Goal: Task Accomplishment & Management: Complete application form

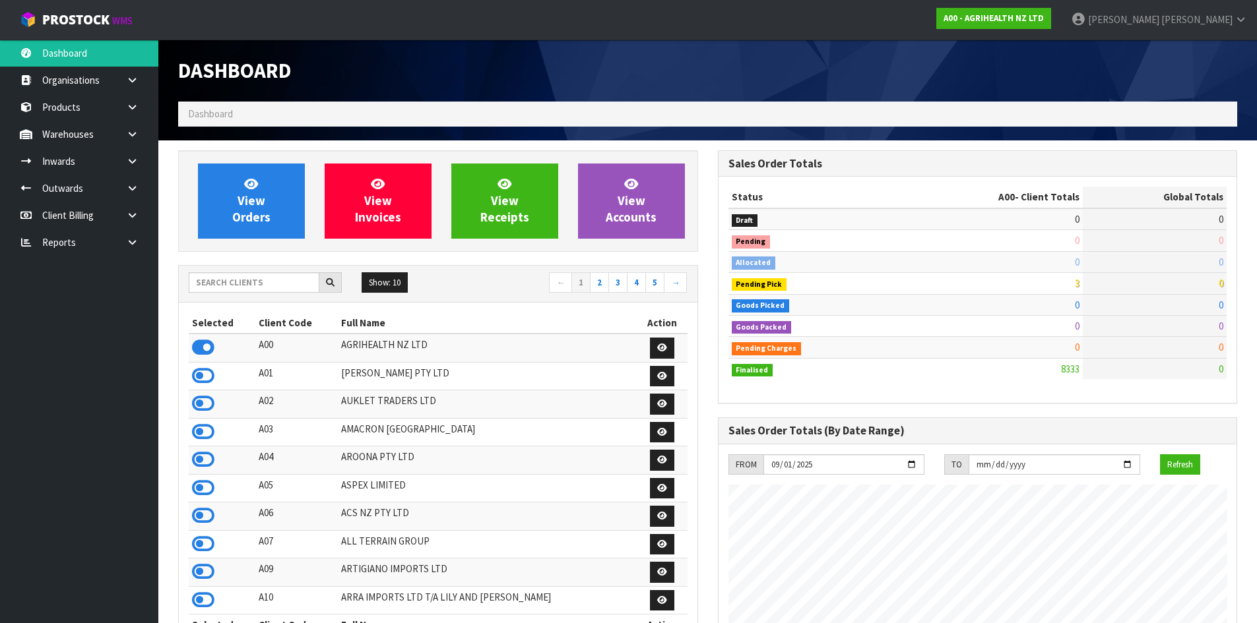
scroll to position [999, 539]
click at [259, 290] on input "text" at bounding box center [254, 282] width 131 height 20
type input "KITCHEN"
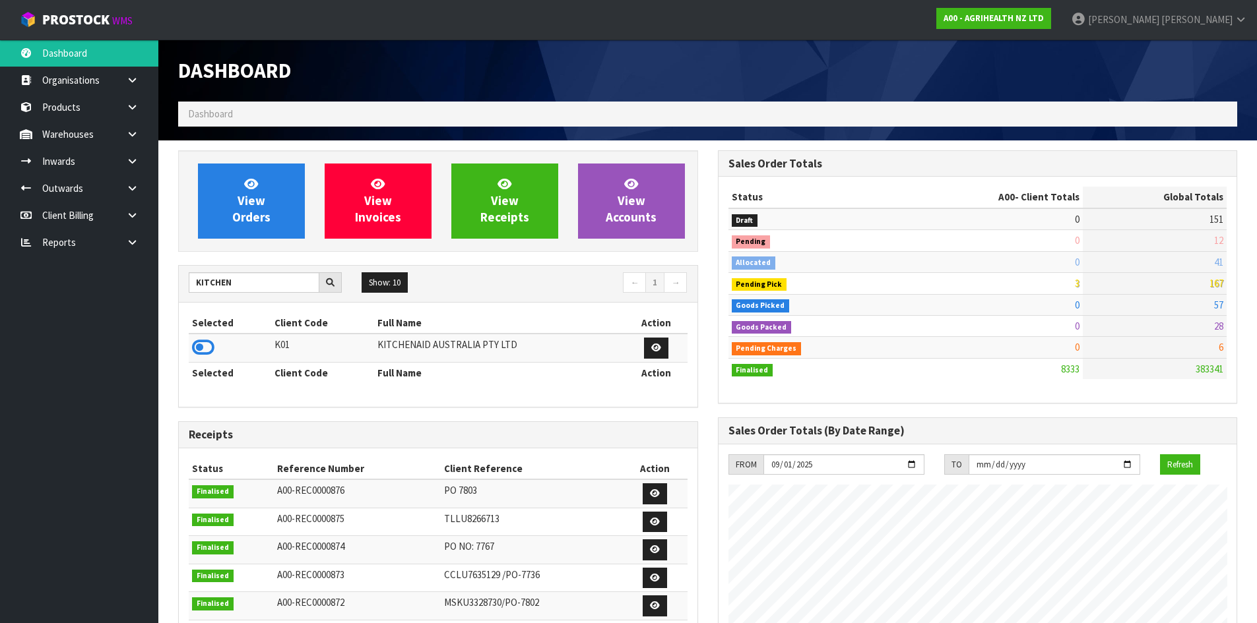
click at [205, 348] on icon at bounding box center [203, 348] width 22 height 20
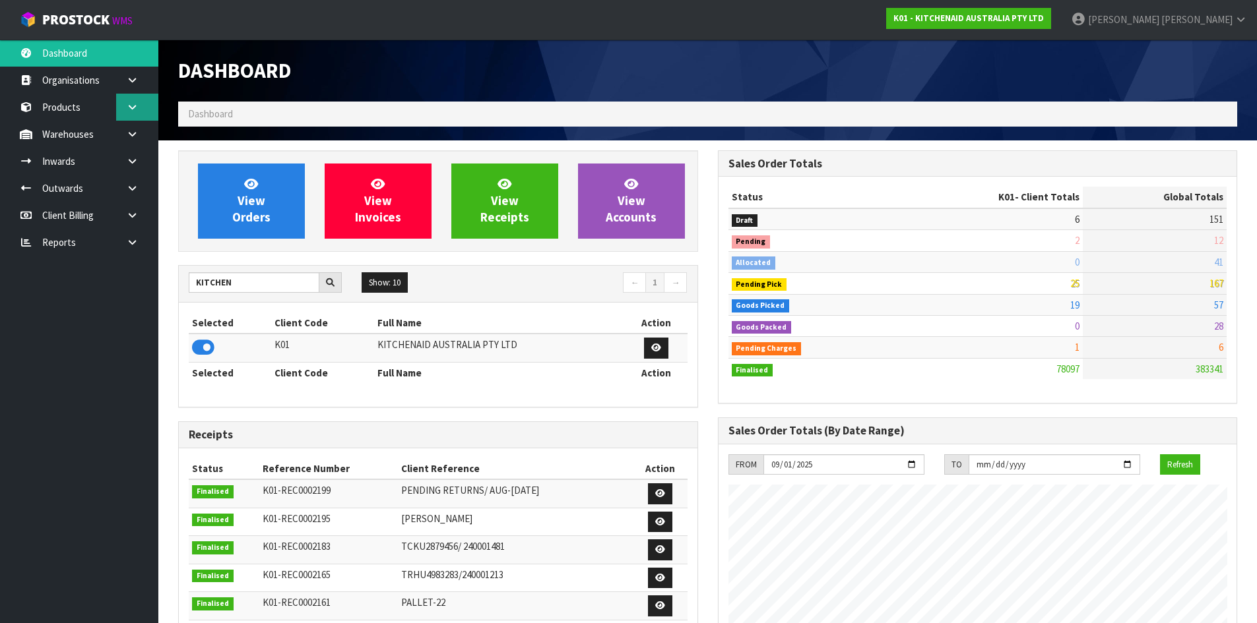
click at [133, 105] on icon at bounding box center [132, 107] width 13 height 10
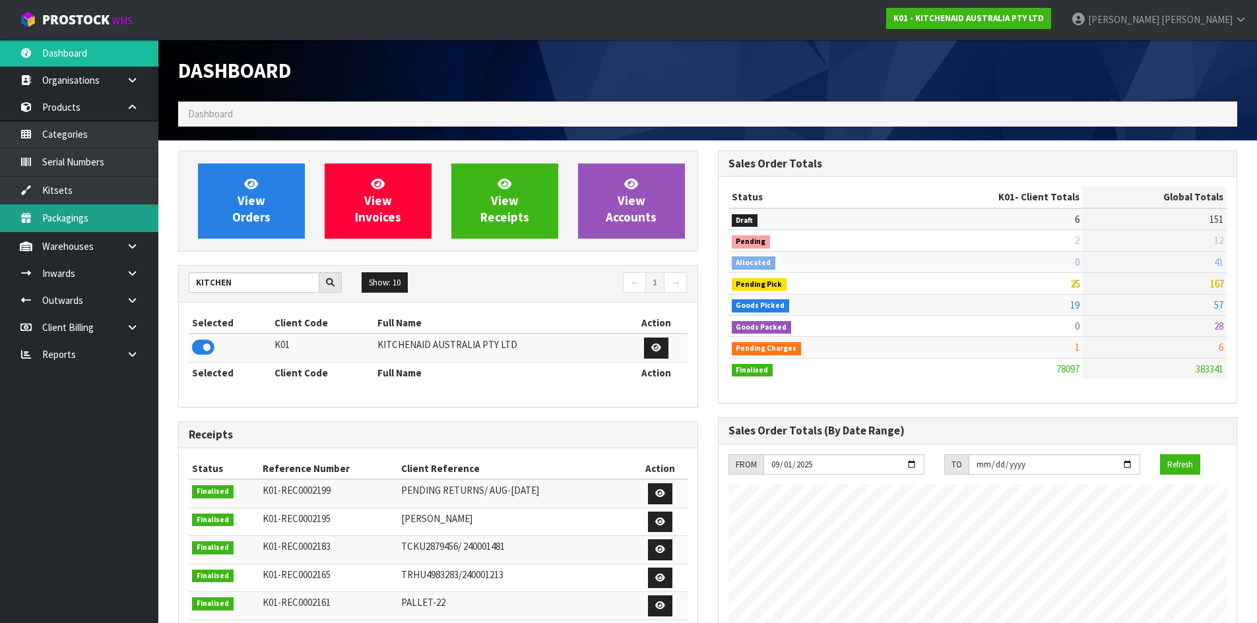
click at [141, 228] on link "Packagings" at bounding box center [79, 217] width 158 height 27
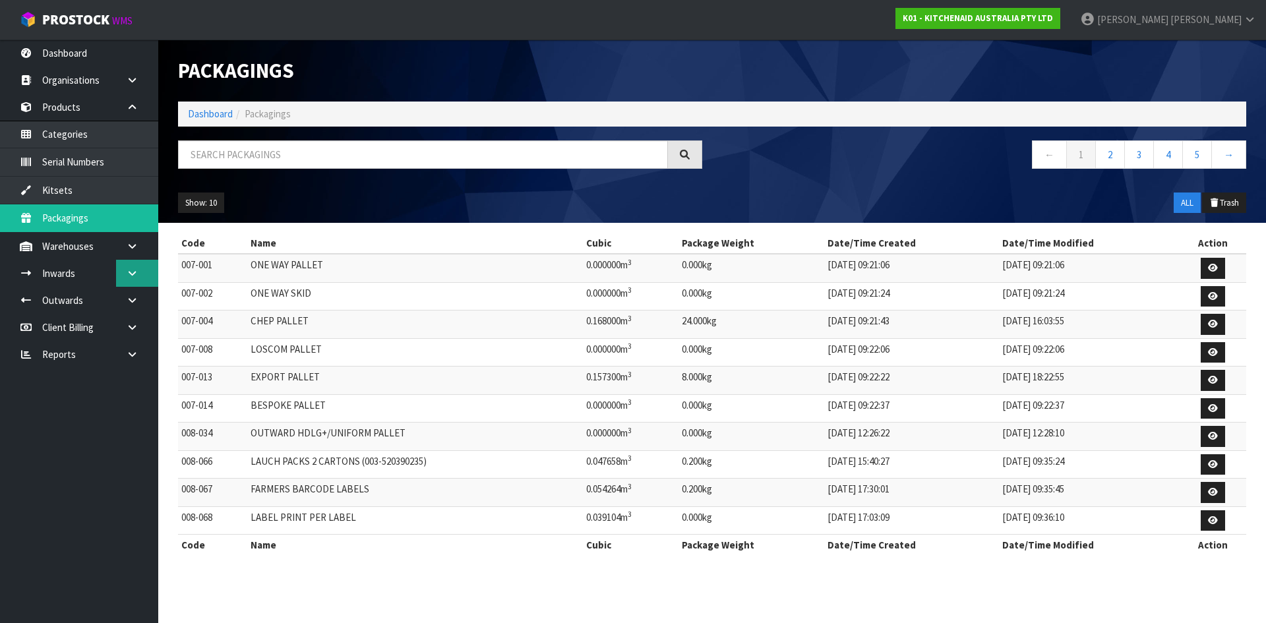
click at [135, 260] on link at bounding box center [137, 273] width 42 height 27
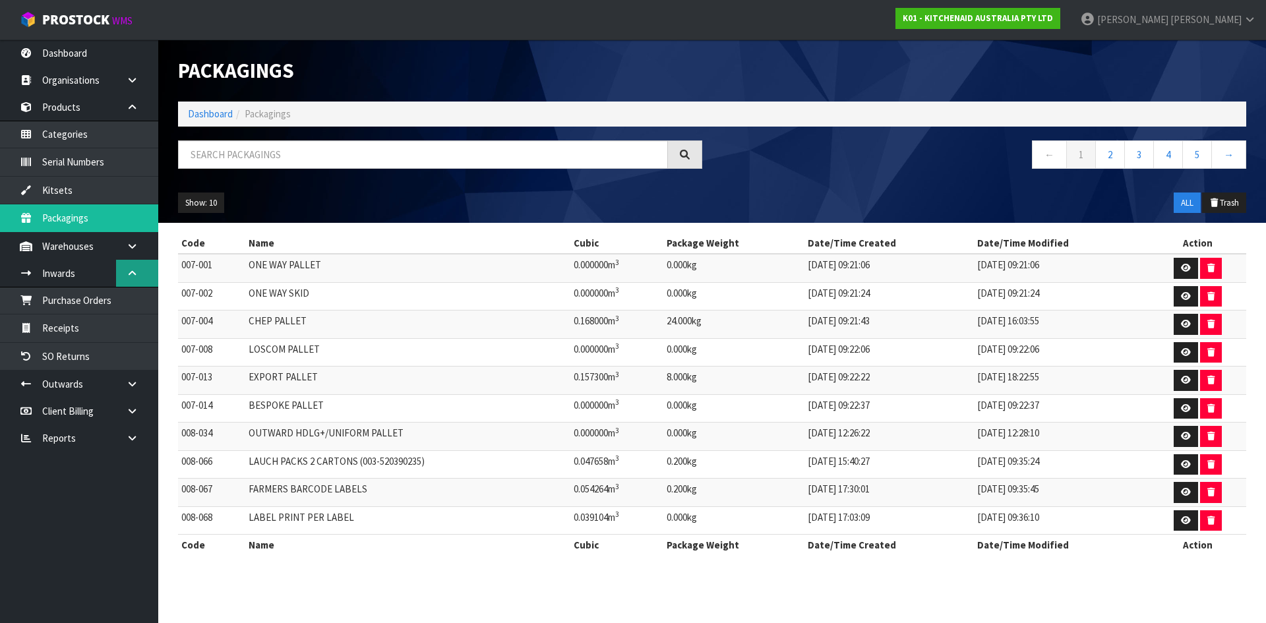
click at [131, 280] on link at bounding box center [137, 273] width 42 height 27
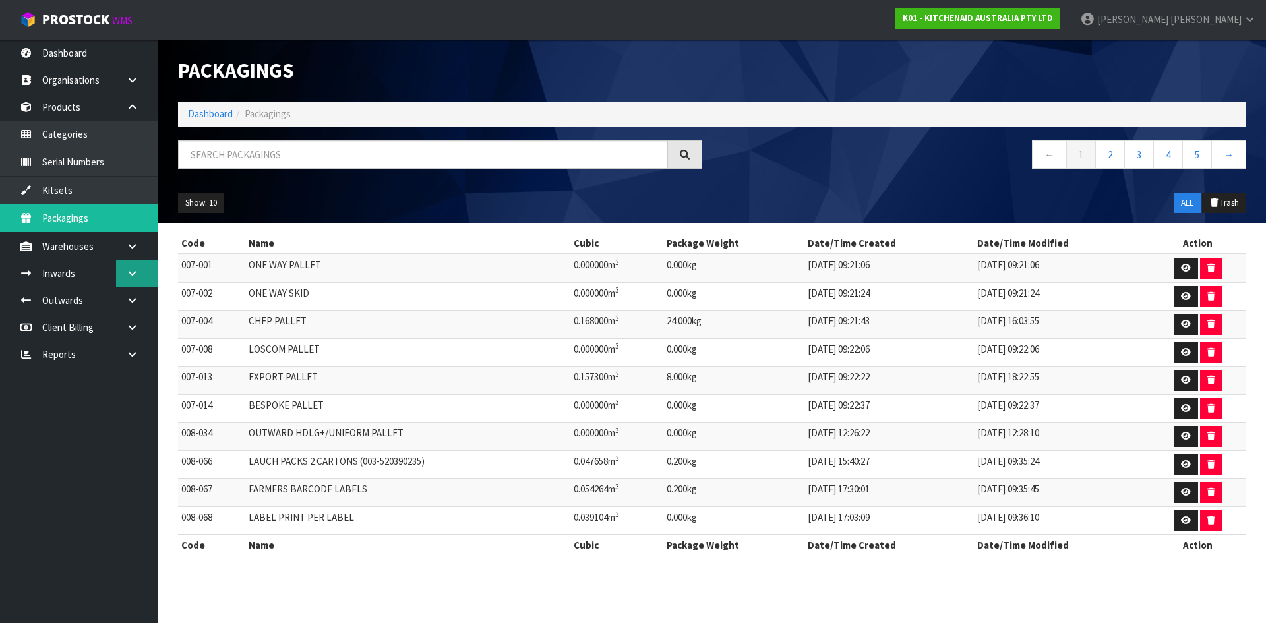
click at [135, 266] on link at bounding box center [137, 273] width 42 height 27
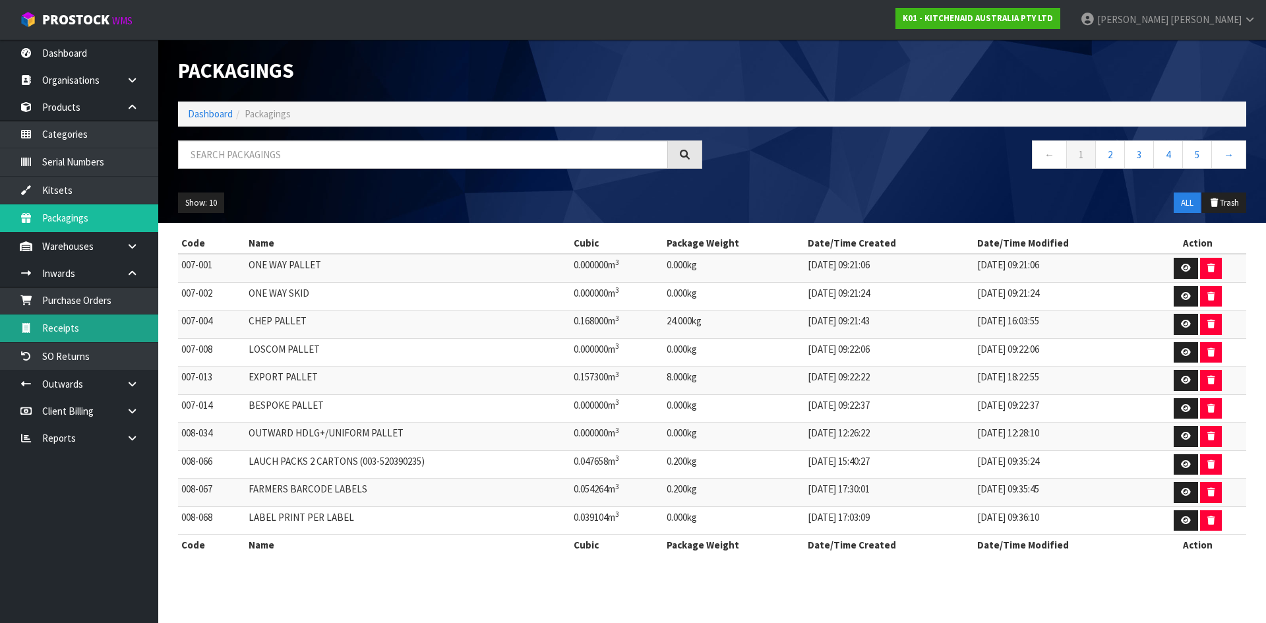
click at [82, 338] on link "Receipts" at bounding box center [79, 328] width 158 height 27
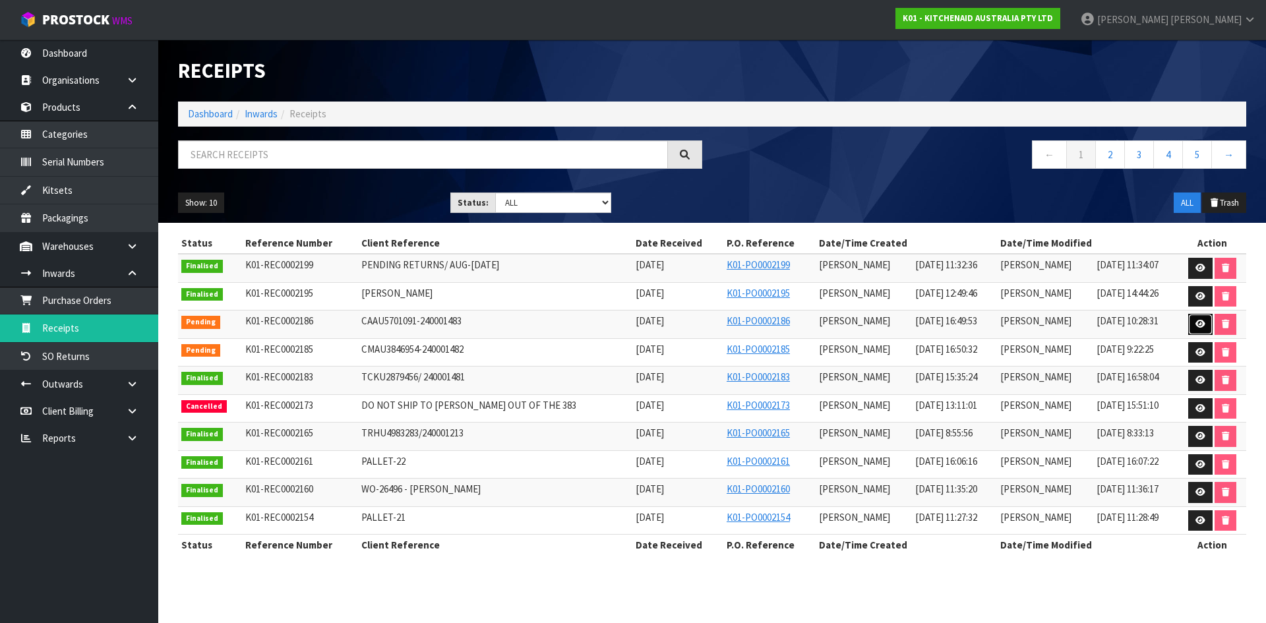
click at [1193, 327] on link at bounding box center [1201, 324] width 24 height 21
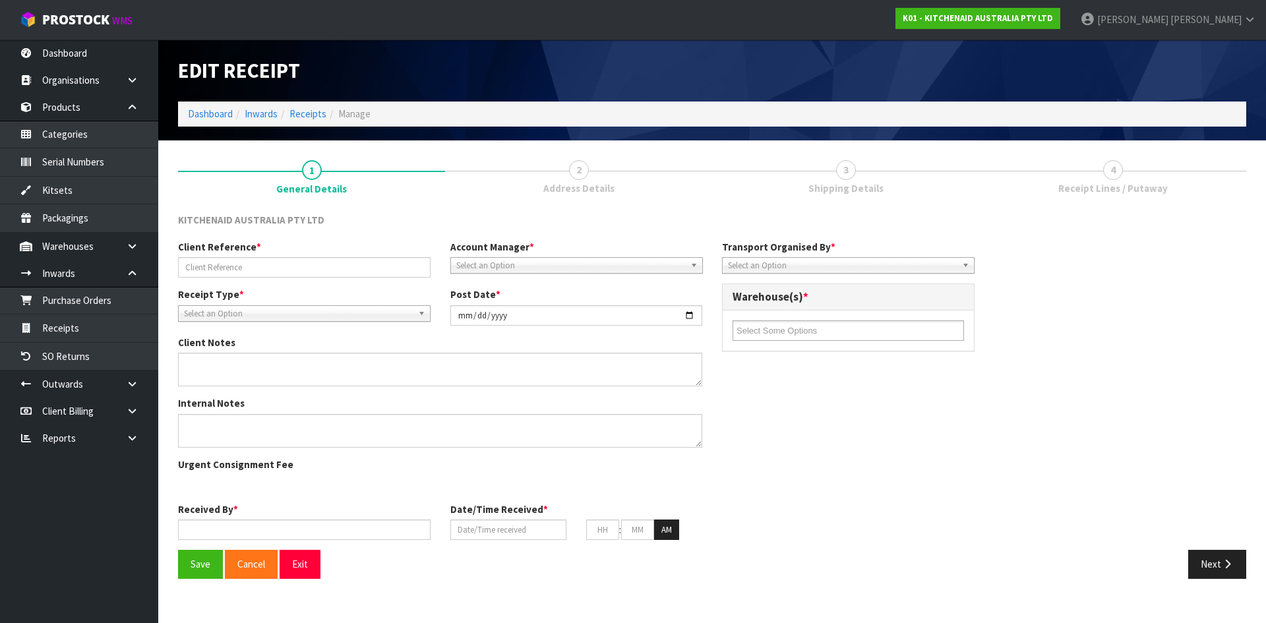
type input "CAAU5701091-240001483"
type input "[DATE]"
type input "[PERSON_NAME]"
type input "[DATE]"
type input "04"
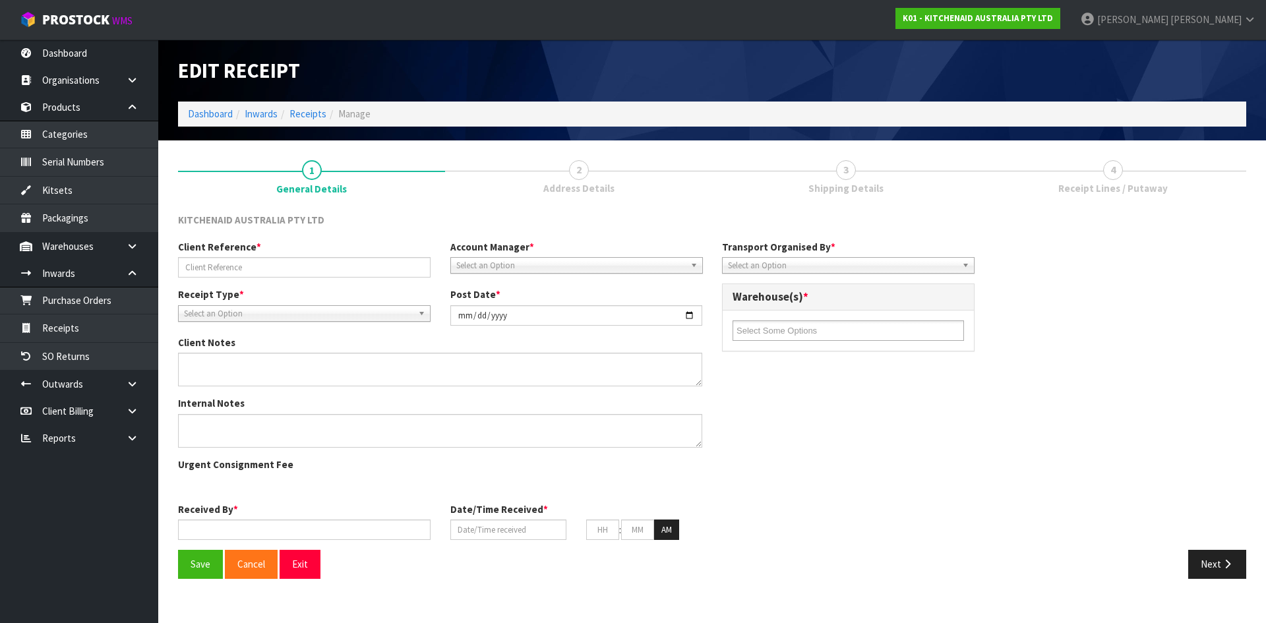
type input "49"
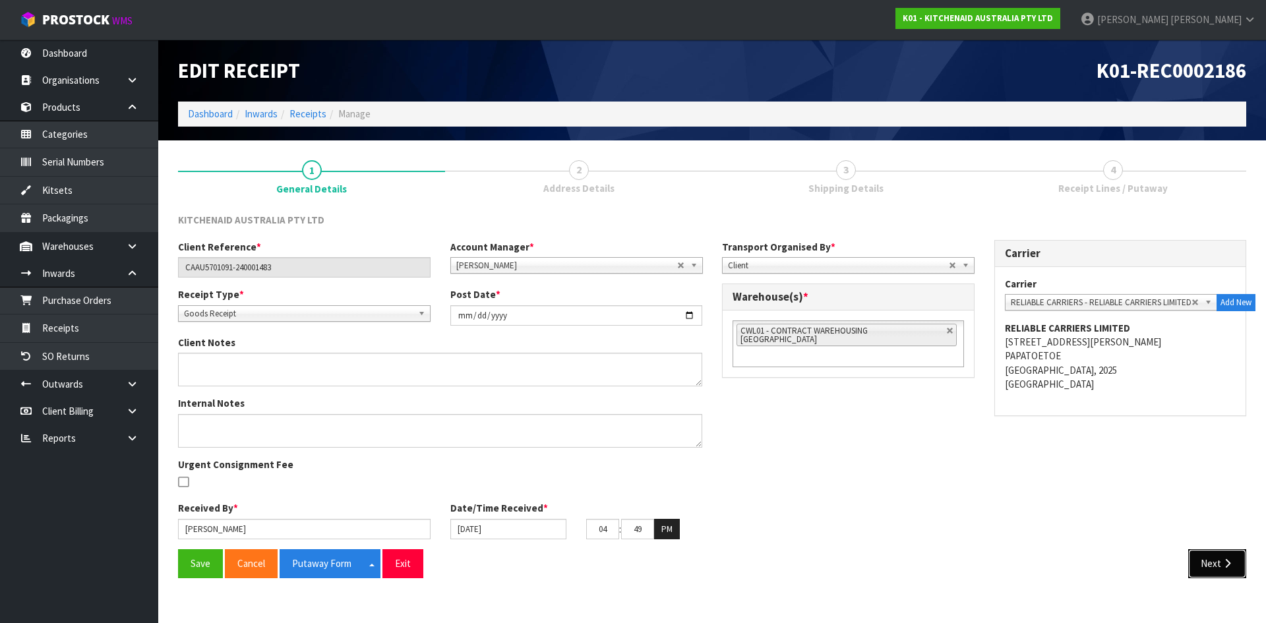
click at [1218, 565] on button "Next" at bounding box center [1218, 563] width 58 height 28
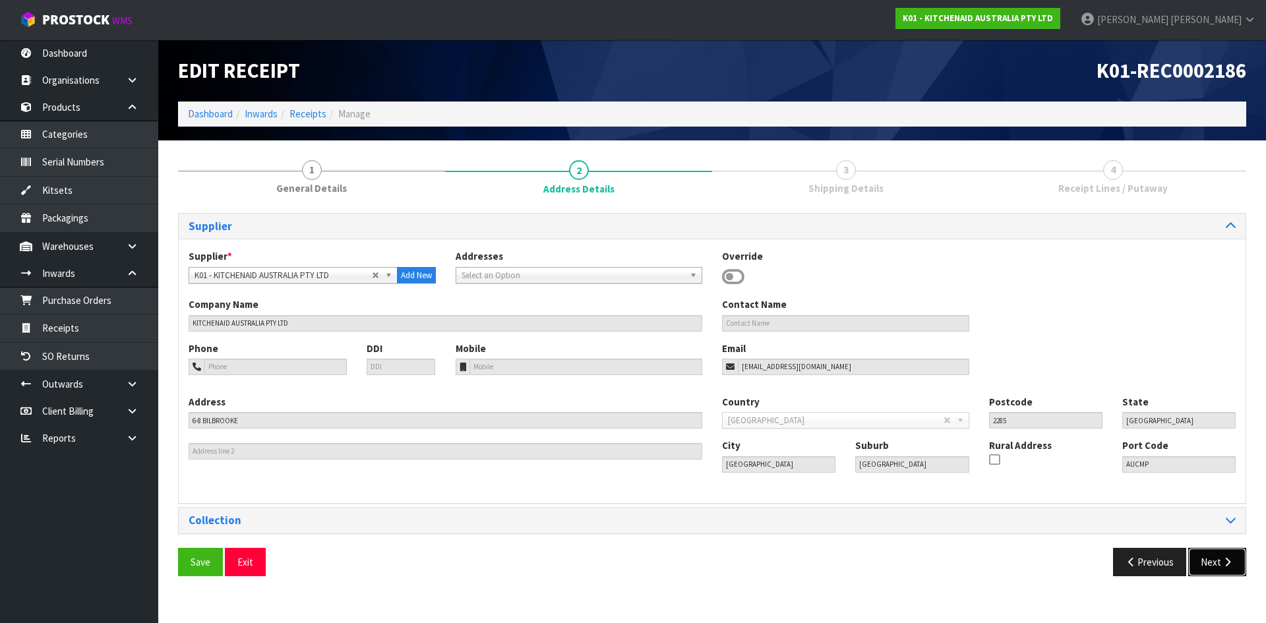
click at [1218, 565] on button "Next" at bounding box center [1218, 562] width 58 height 28
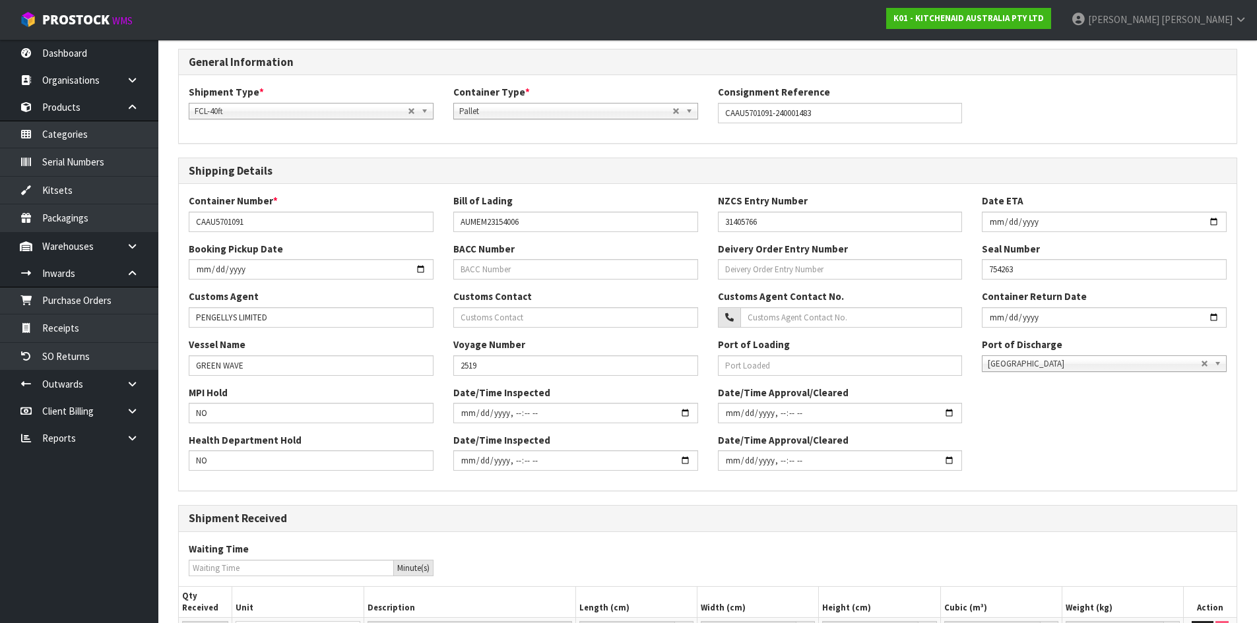
scroll to position [294, 0]
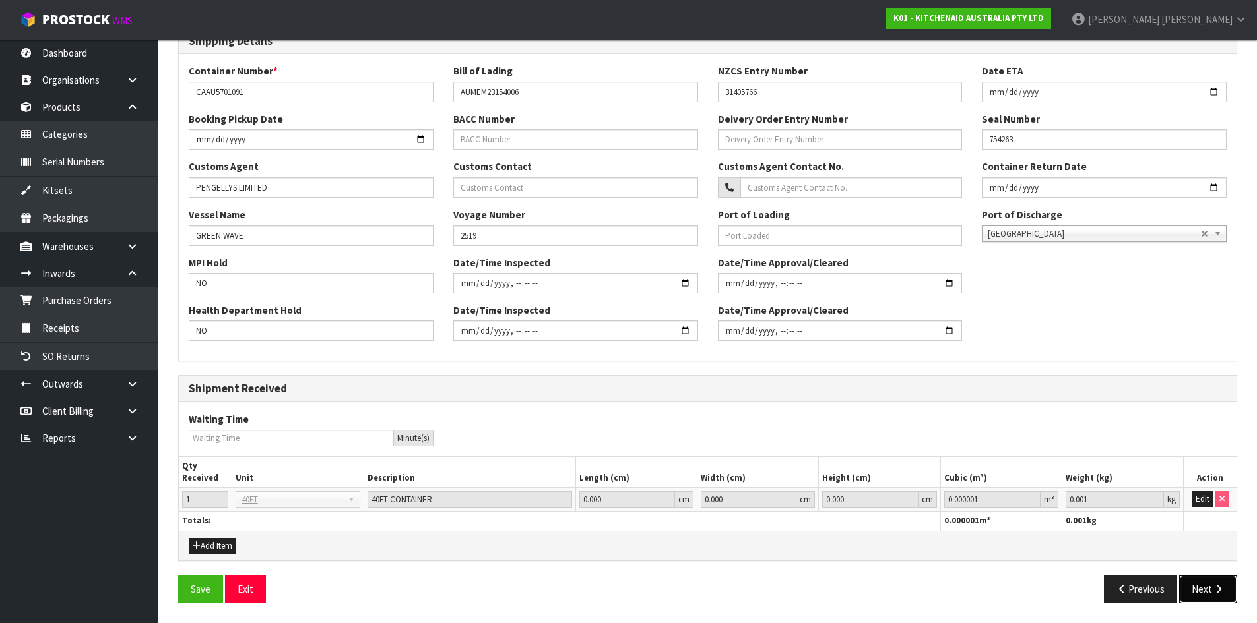
click at [1218, 592] on icon "button" at bounding box center [1218, 589] width 13 height 10
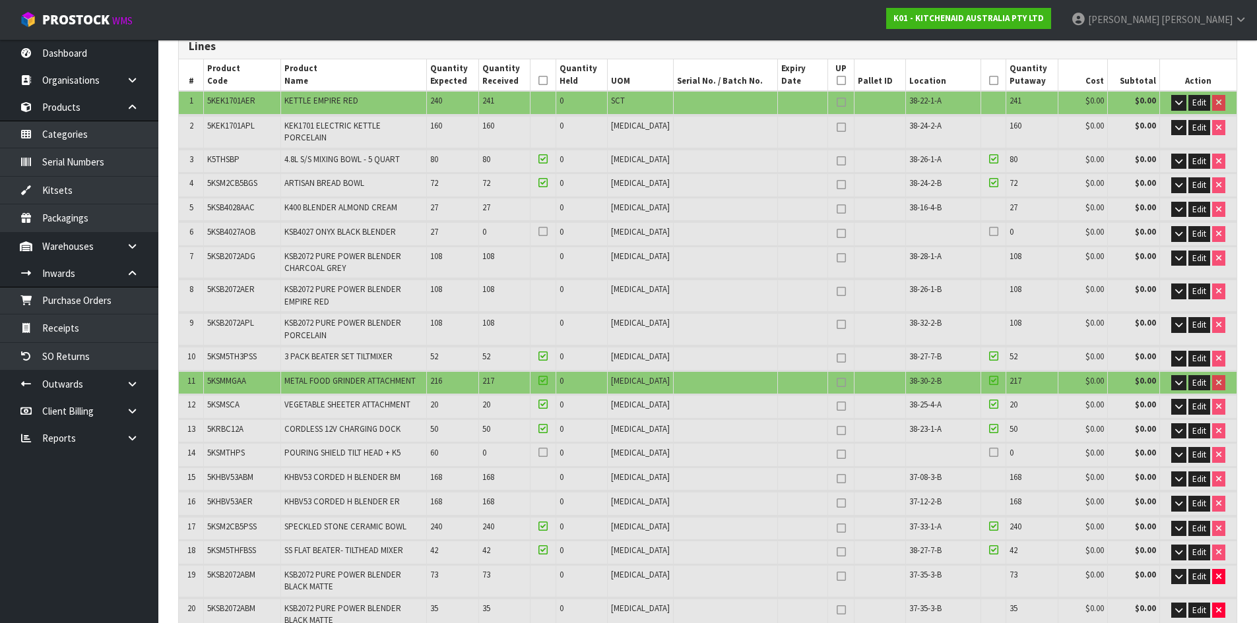
scroll to position [23, 0]
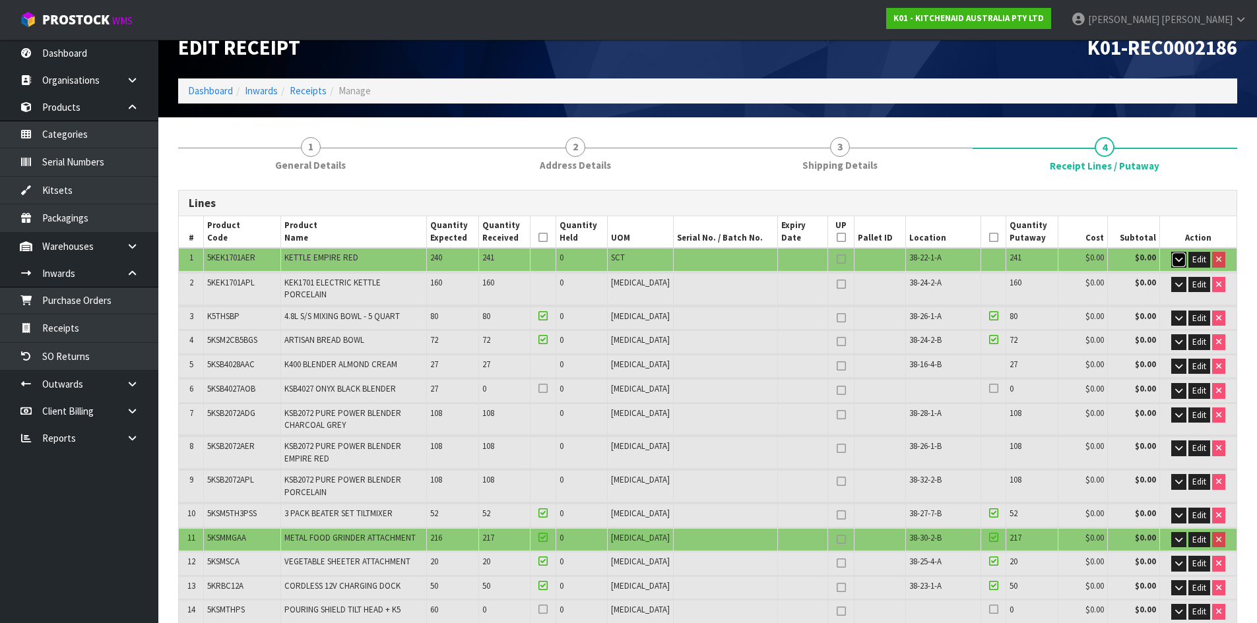
click at [1178, 263] on icon "button" at bounding box center [1178, 259] width 7 height 9
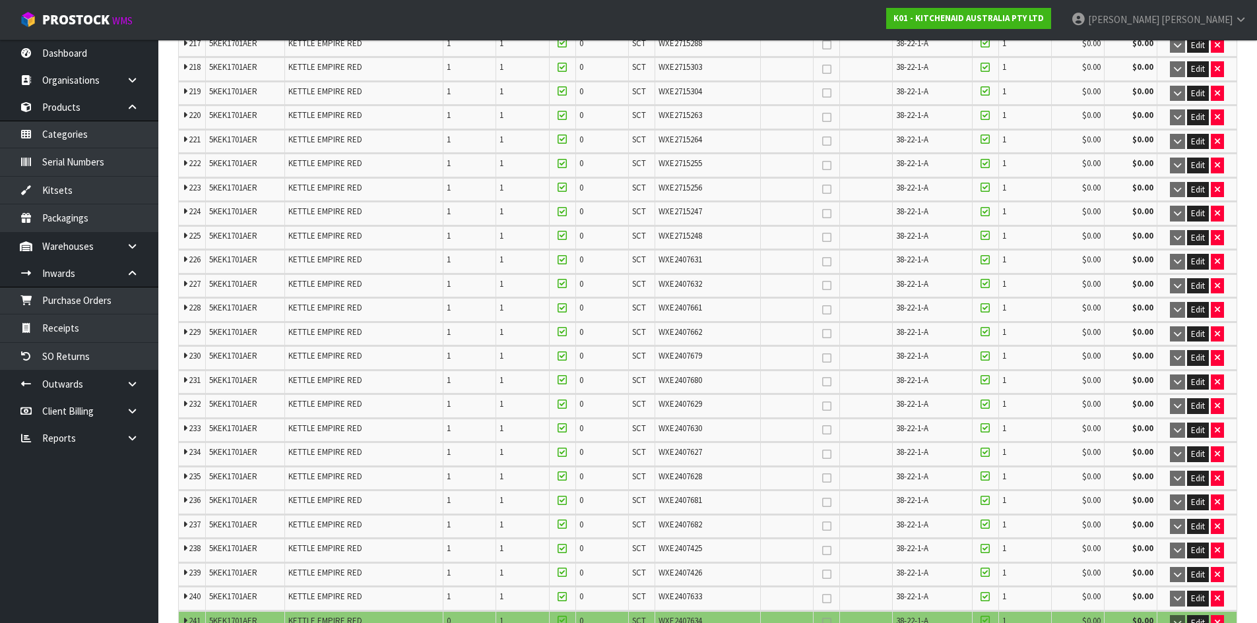
scroll to position [5696, 0]
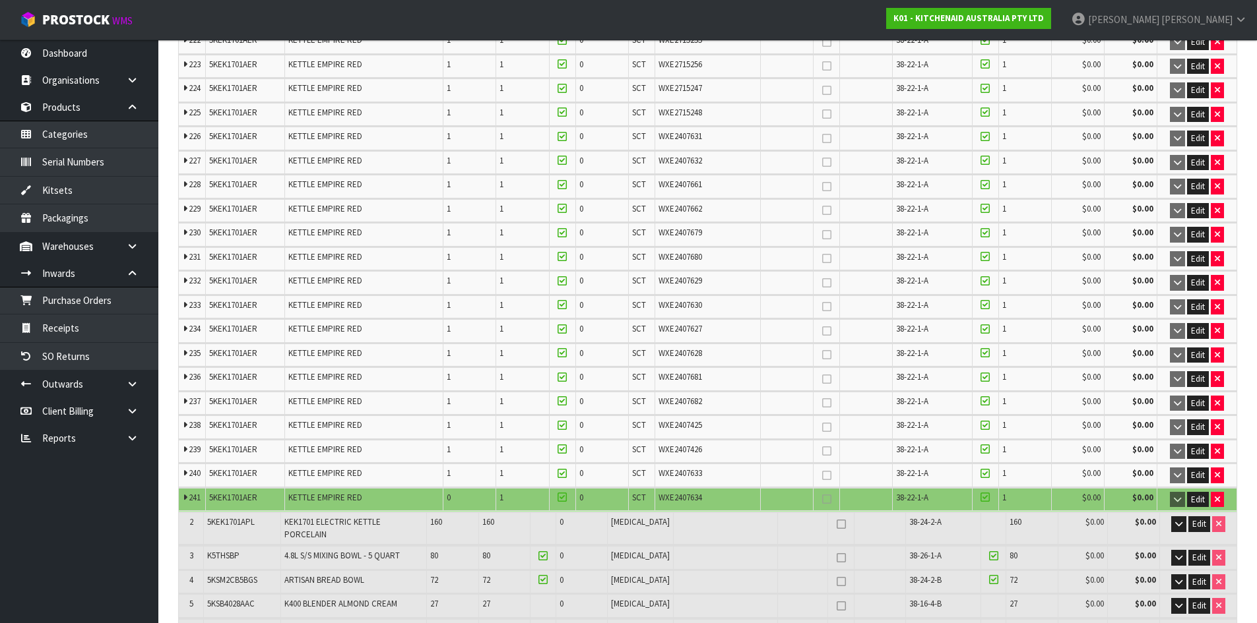
click at [679, 497] on span "WXE2407634" at bounding box center [680, 497] width 44 height 11
copy span "WXE2407634"
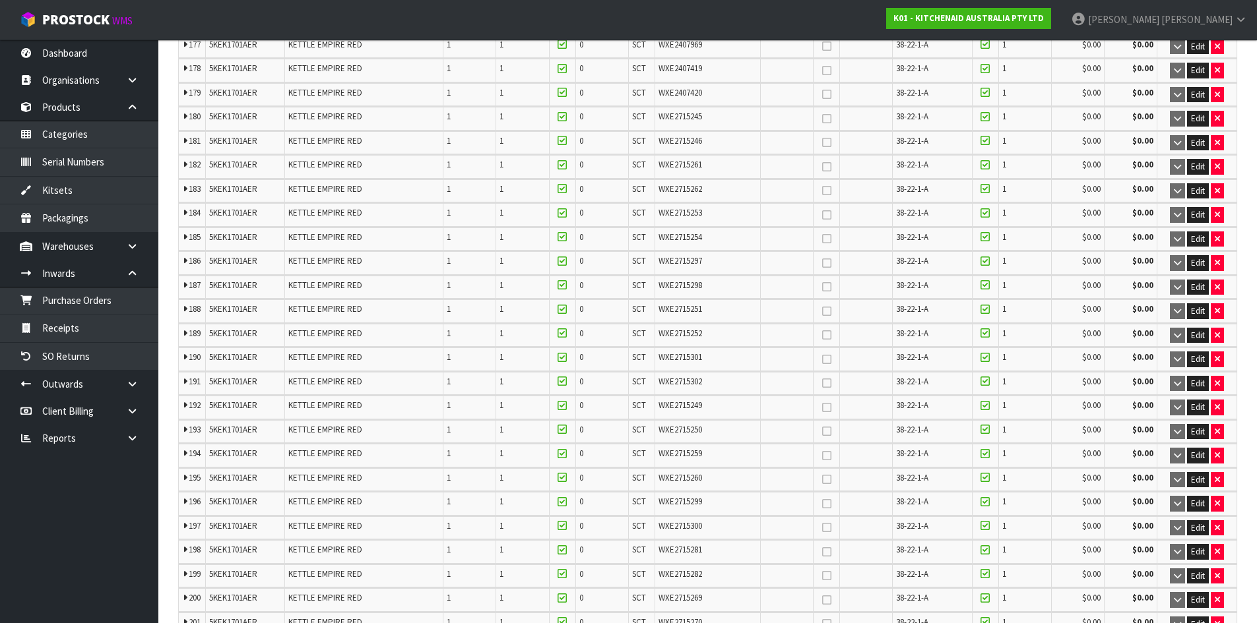
scroll to position [0, 0]
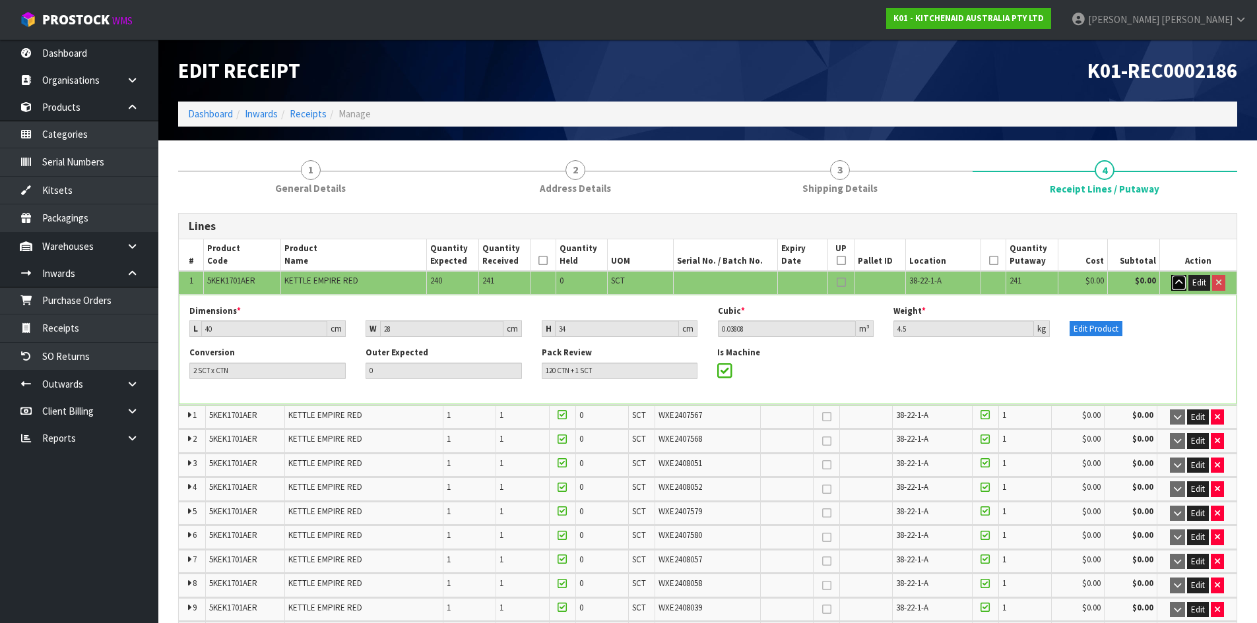
drag, startPoint x: 1174, startPoint y: 280, endPoint x: 1128, endPoint y: 288, distance: 46.7
click at [1175, 280] on icon "button" at bounding box center [1178, 282] width 7 height 9
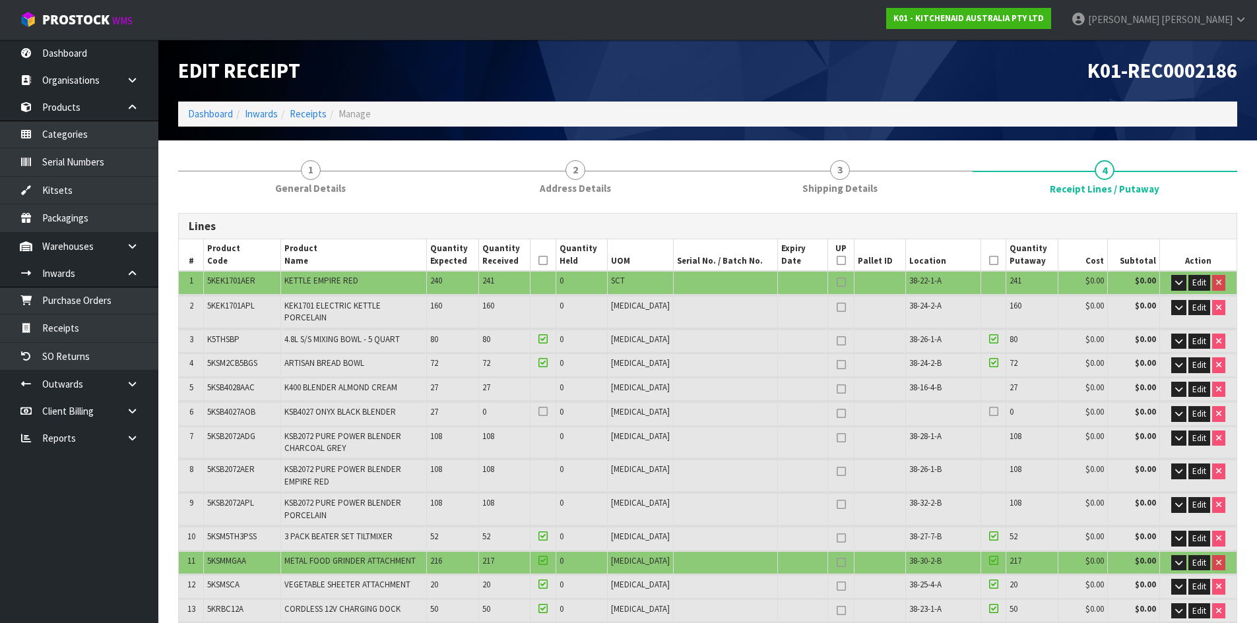
click at [241, 284] on span "5KEK1701AER" at bounding box center [231, 280] width 48 height 11
copy span "5KEK1701AER"
click at [1184, 285] on button "button" at bounding box center [1178, 283] width 15 height 16
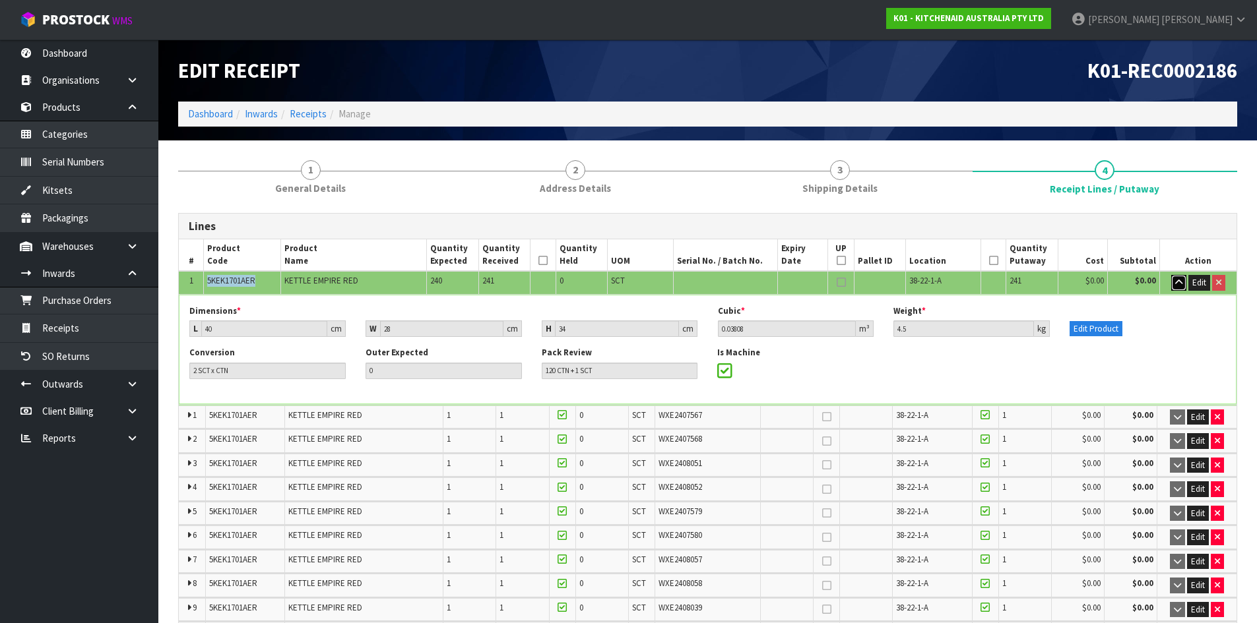
click at [1183, 286] on button "button" at bounding box center [1178, 283] width 15 height 16
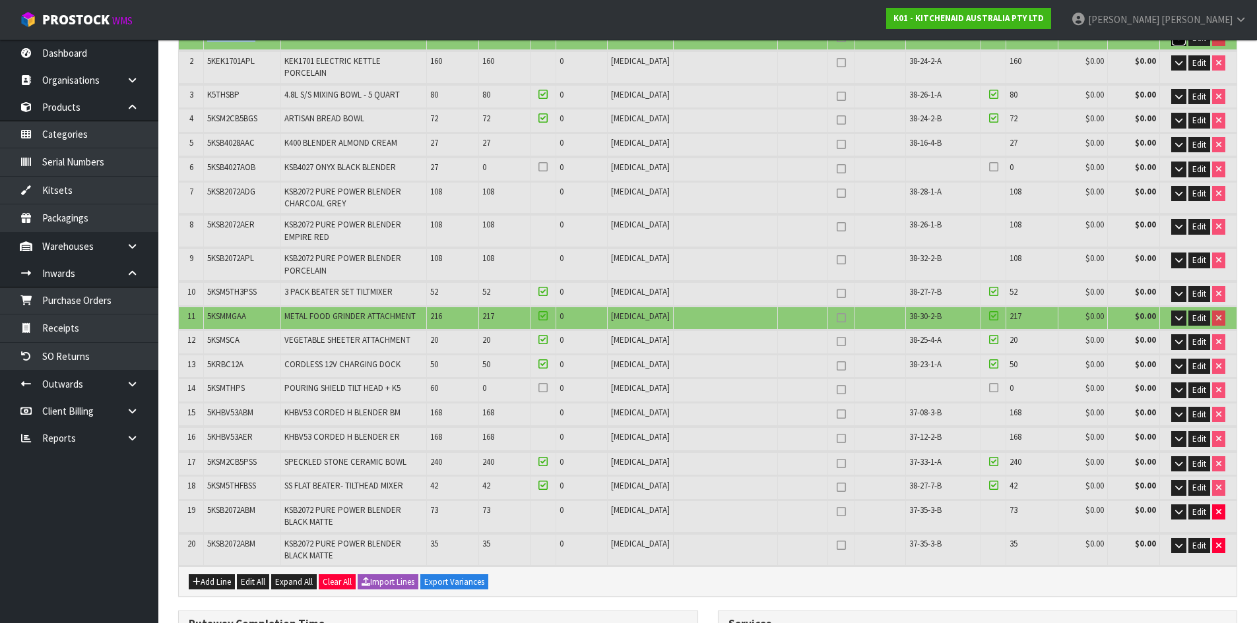
scroll to position [264, 0]
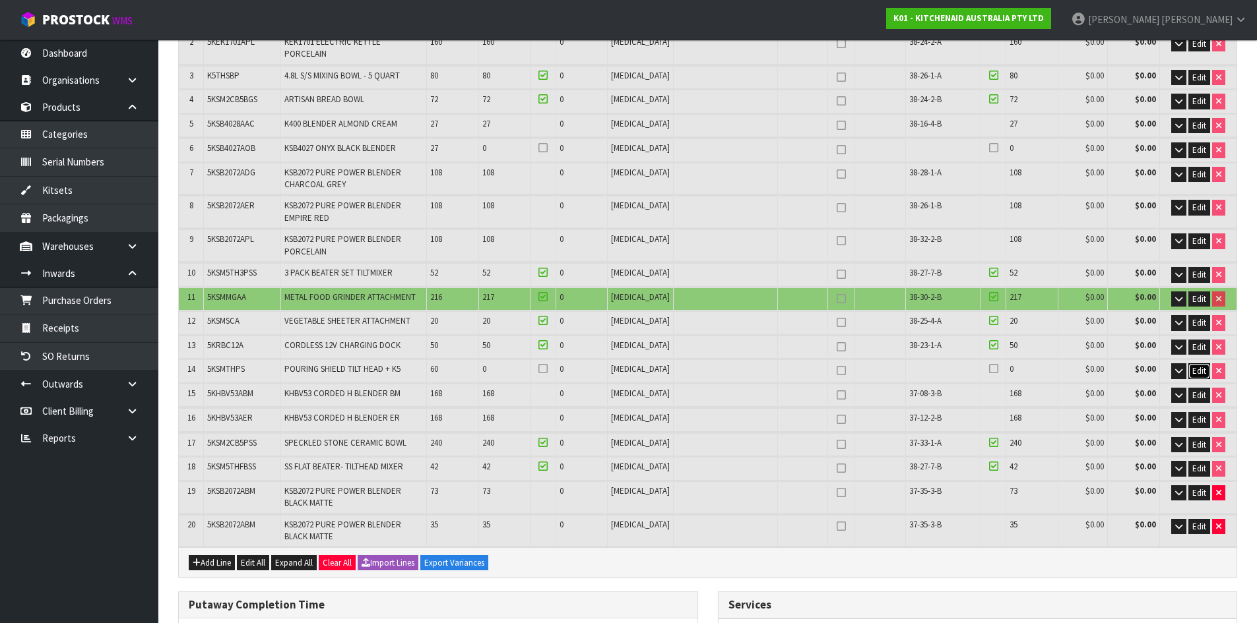
click at [1198, 365] on span "Edit" at bounding box center [1199, 370] width 14 height 11
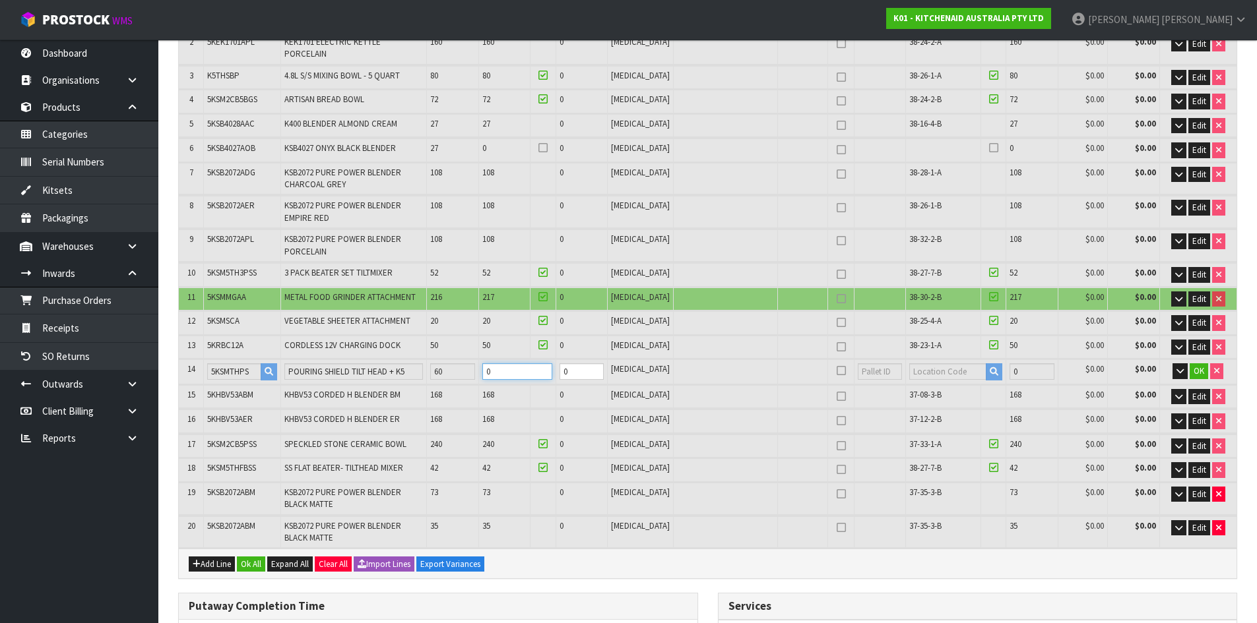
click at [408, 394] on table "# Product Code Product Name Quantity Expected Quantity Received Quantity Held U…" at bounding box center [707, 262] width 1057 height 573
type input "60"
type input "1375"
type input "43.93833"
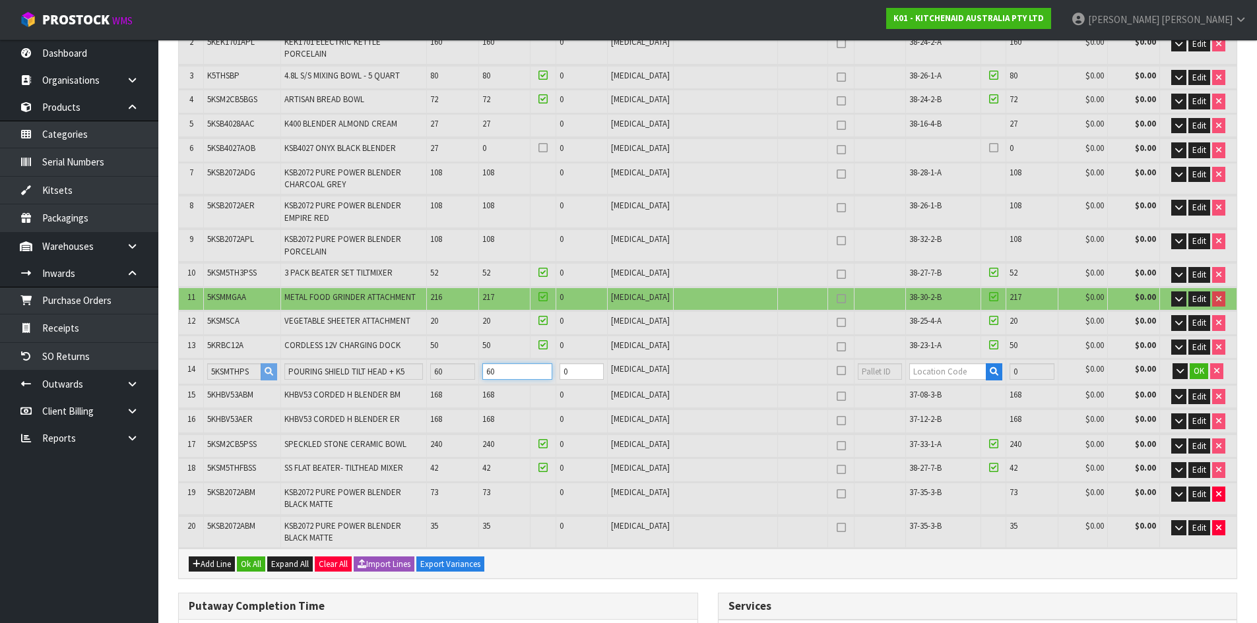
type input "5679.97"
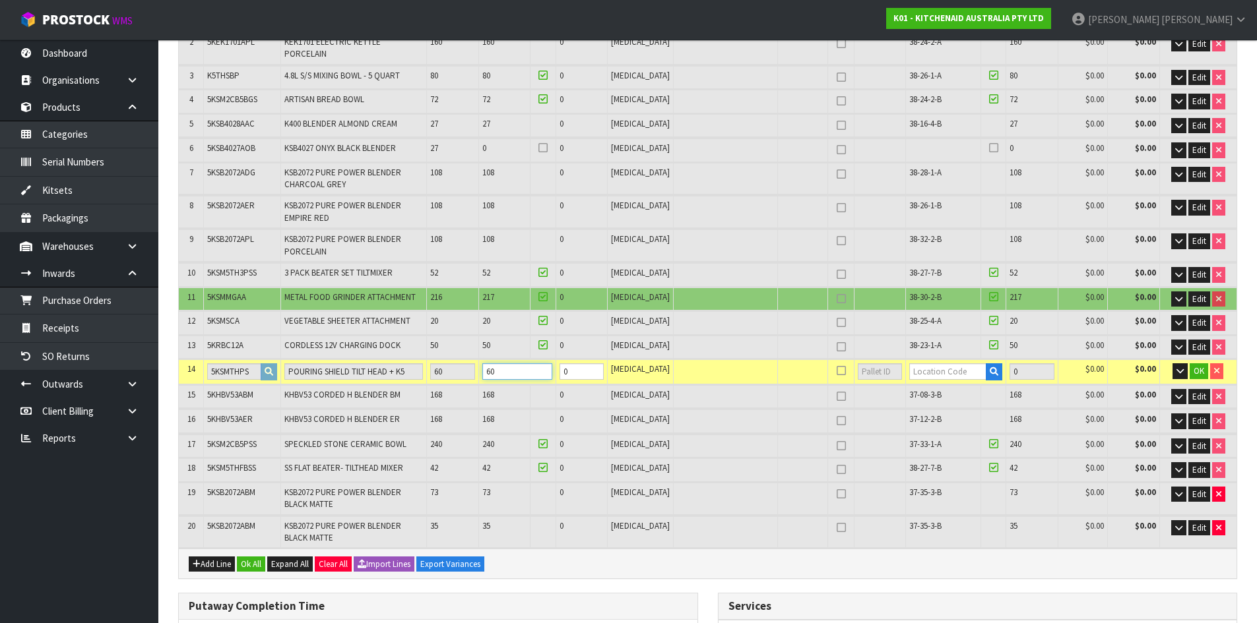
type input "60"
type input "38-25-4-A"
type input "2029"
type input "60"
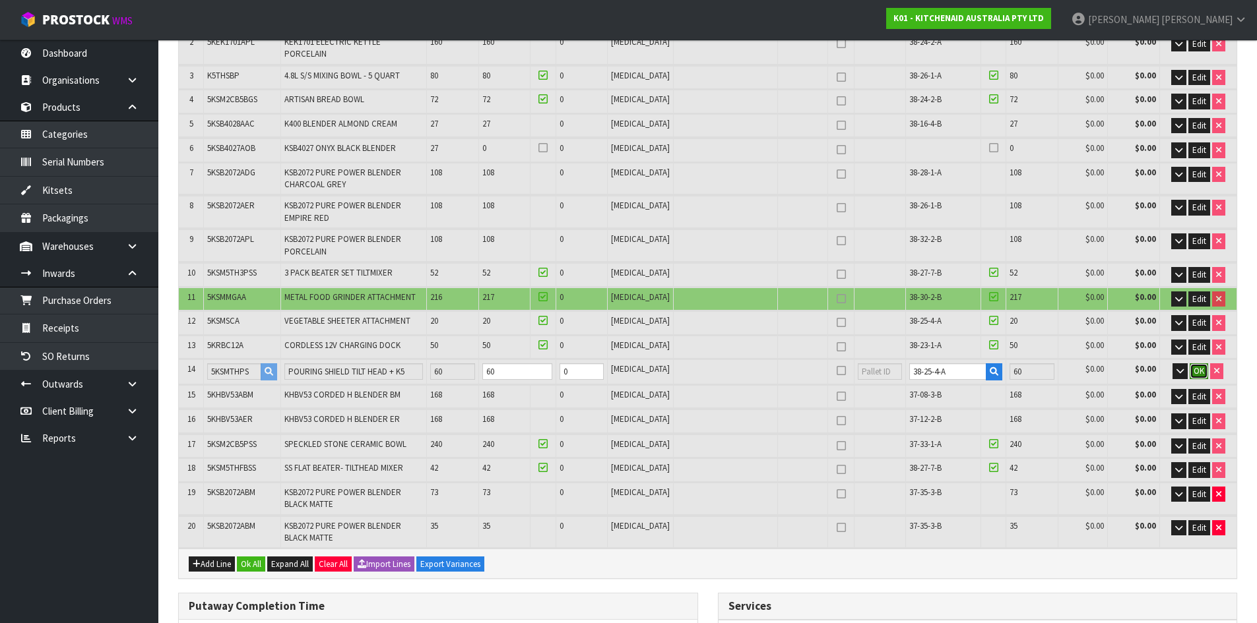
click at [1197, 366] on span "OK" at bounding box center [1198, 370] width 11 height 11
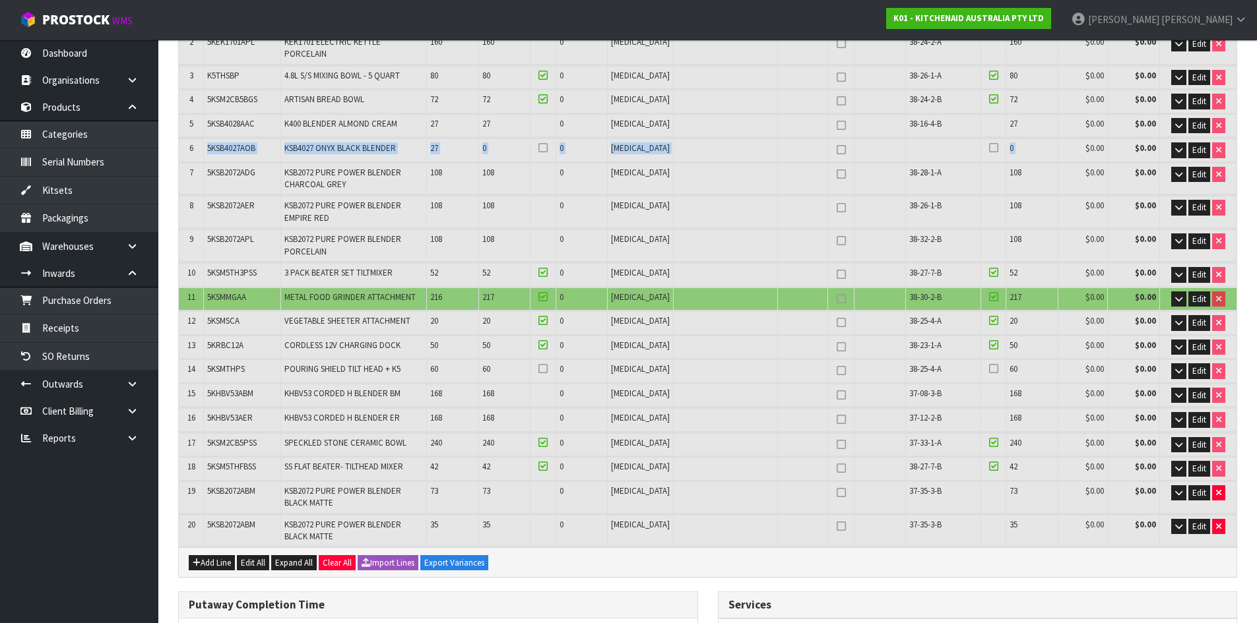
drag, startPoint x: 209, startPoint y: 139, endPoint x: 1051, endPoint y: 144, distance: 841.7
click at [1051, 144] on tr "6 5KSB4027AOB KSB4027 ONYX BLACK BLENDER 27 0 0 [MEDICAL_DATA] 0 $0.00 $0.00 Ed…" at bounding box center [707, 150] width 1057 height 23
click at [1057, 144] on td "$0.00" at bounding box center [1081, 150] width 49 height 23
click at [309, 557] on span "Expand All" at bounding box center [294, 562] width 38 height 11
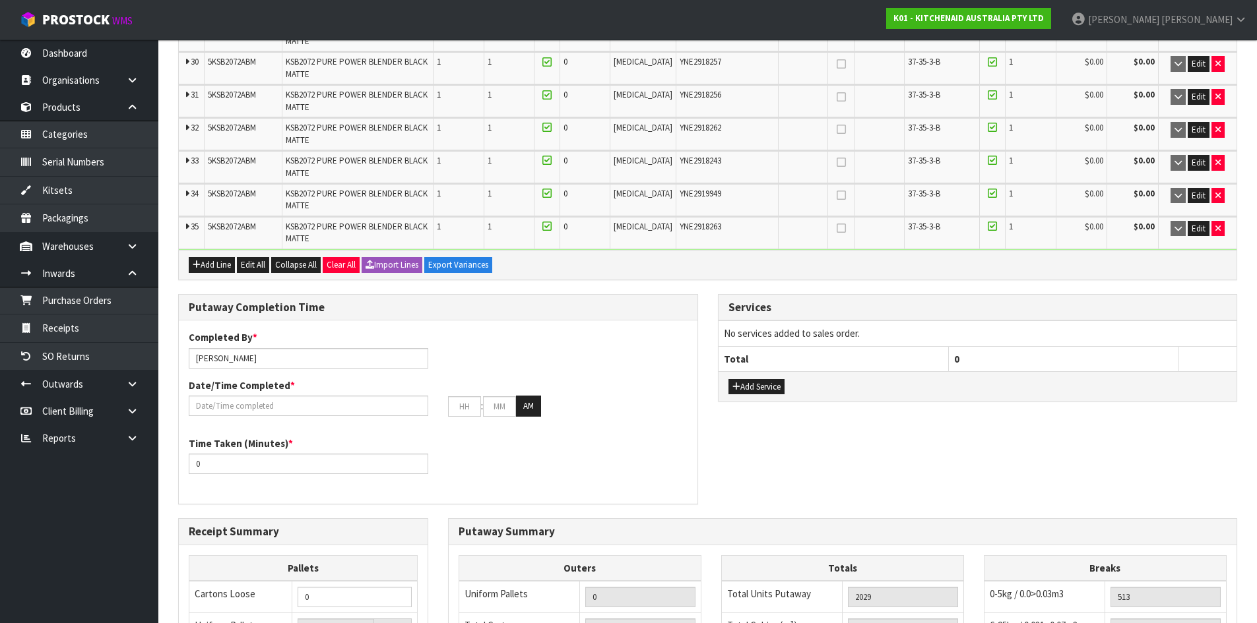
scroll to position [35251, 0]
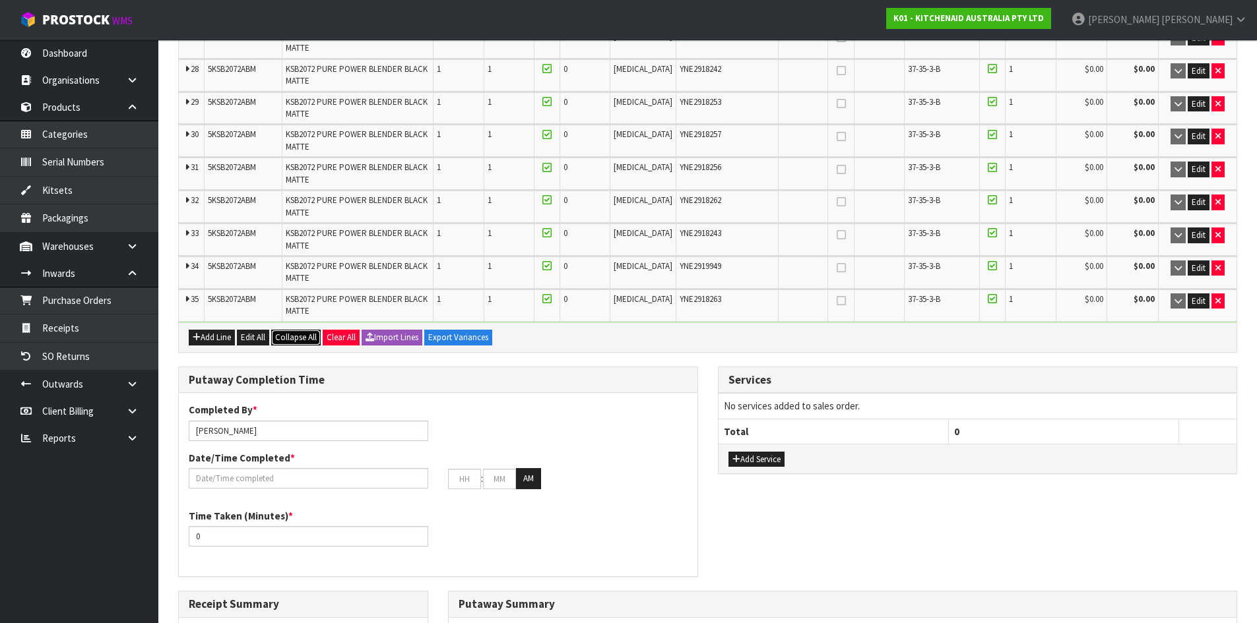
click at [282, 333] on span "Collapse All" at bounding box center [296, 337] width 42 height 11
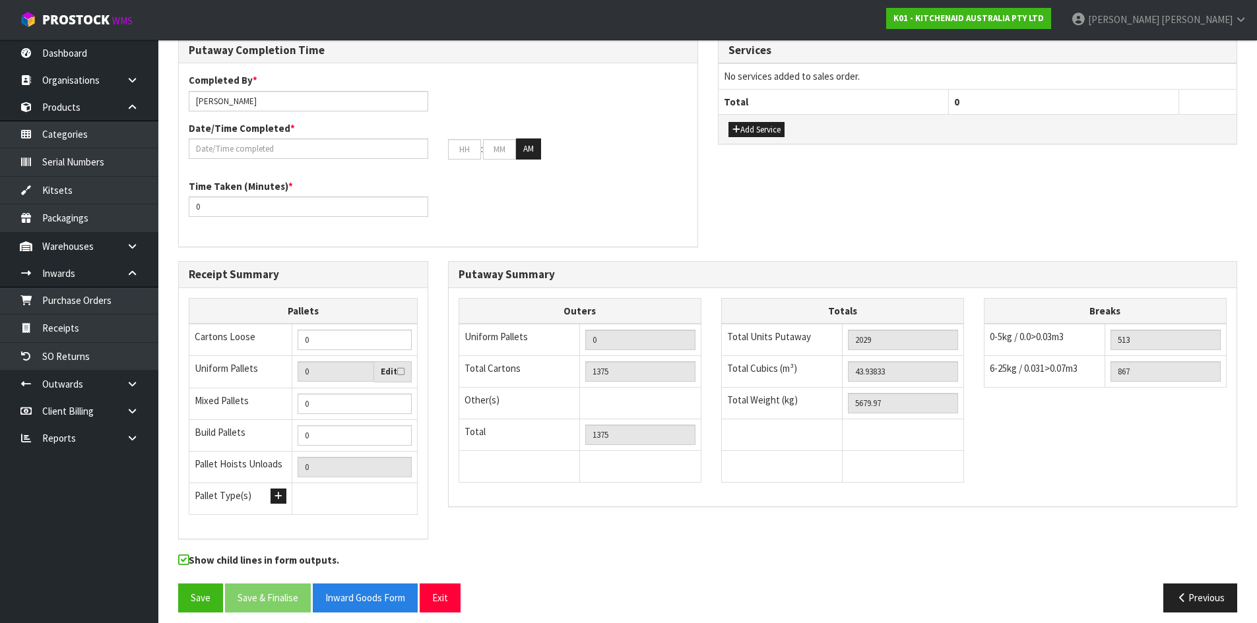
scroll to position [35119, 0]
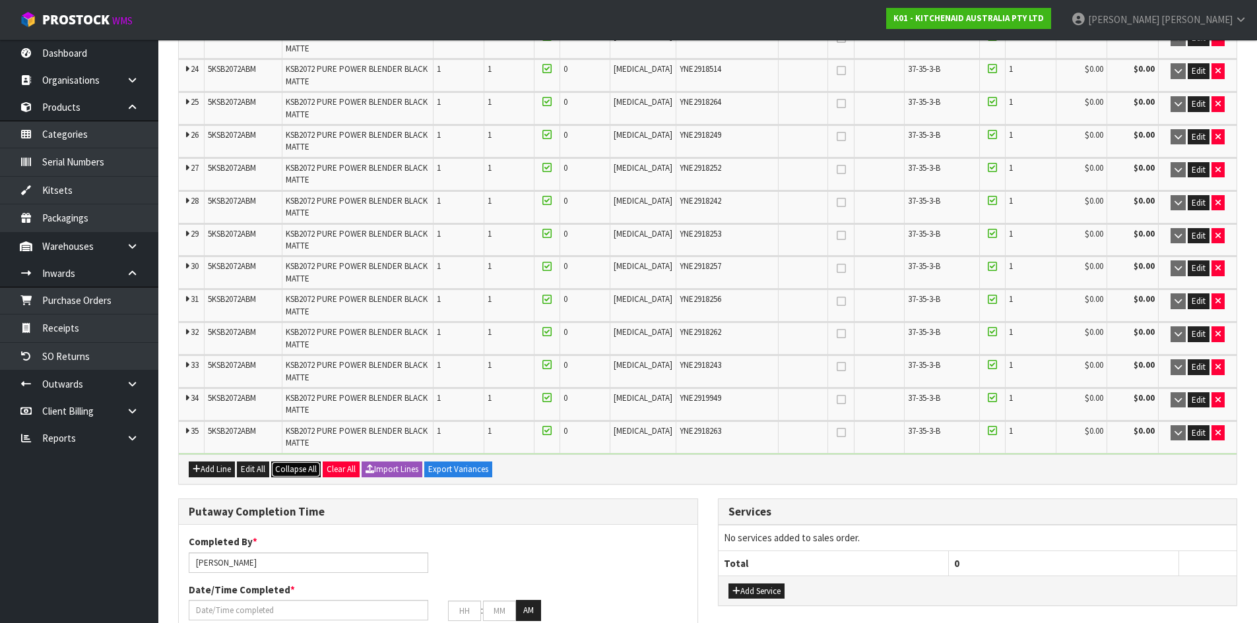
click at [299, 465] on span "Collapse All" at bounding box center [296, 469] width 42 height 11
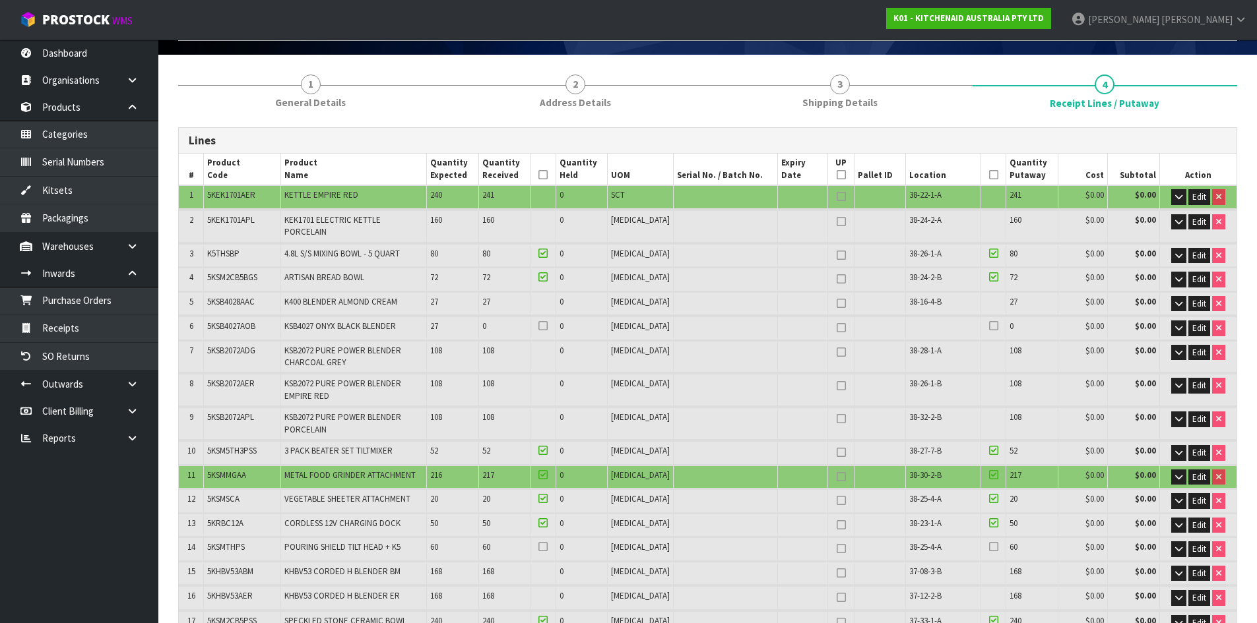
scroll to position [198, 0]
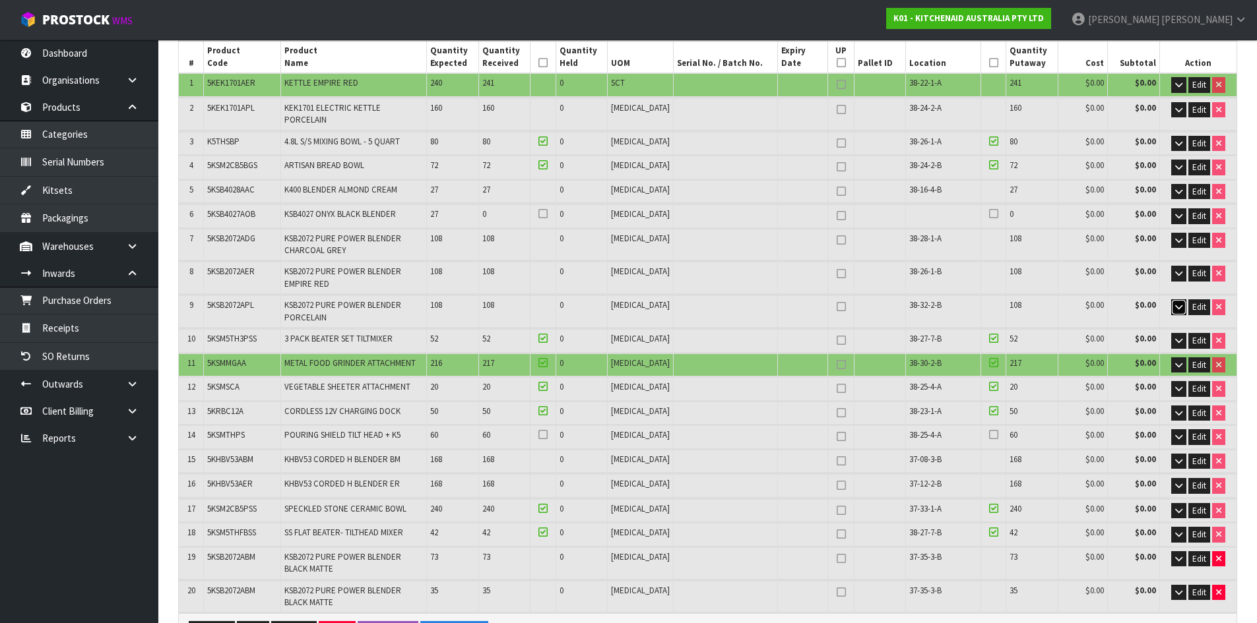
click at [1178, 303] on icon "button" at bounding box center [1178, 307] width 7 height 9
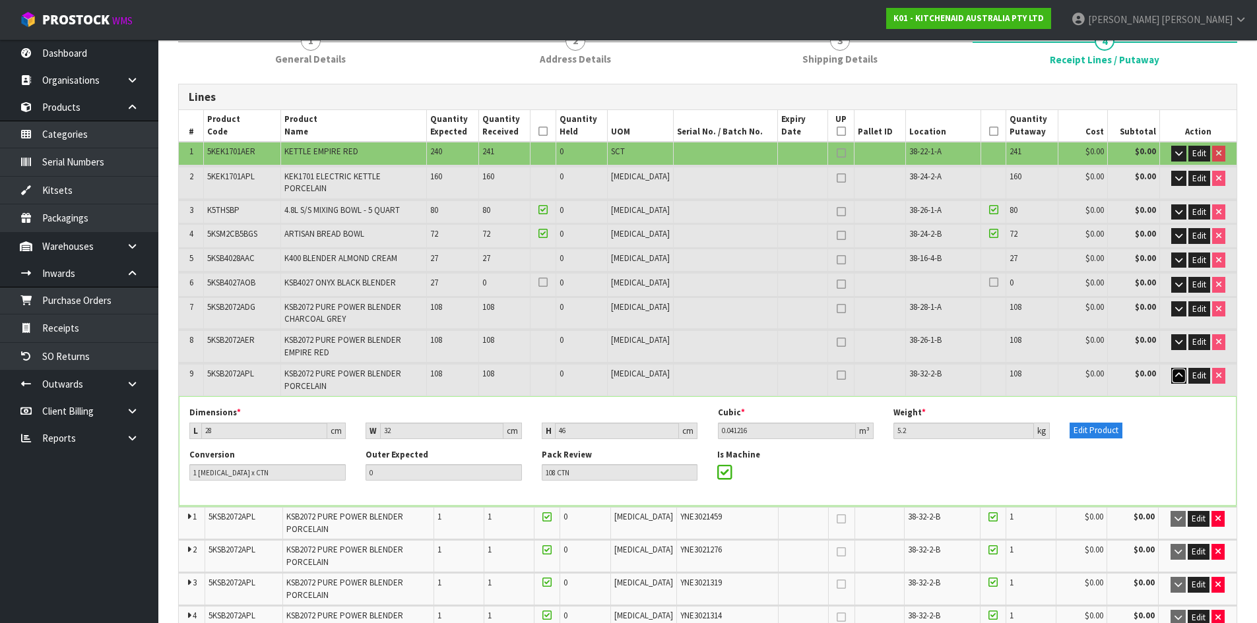
scroll to position [110, 0]
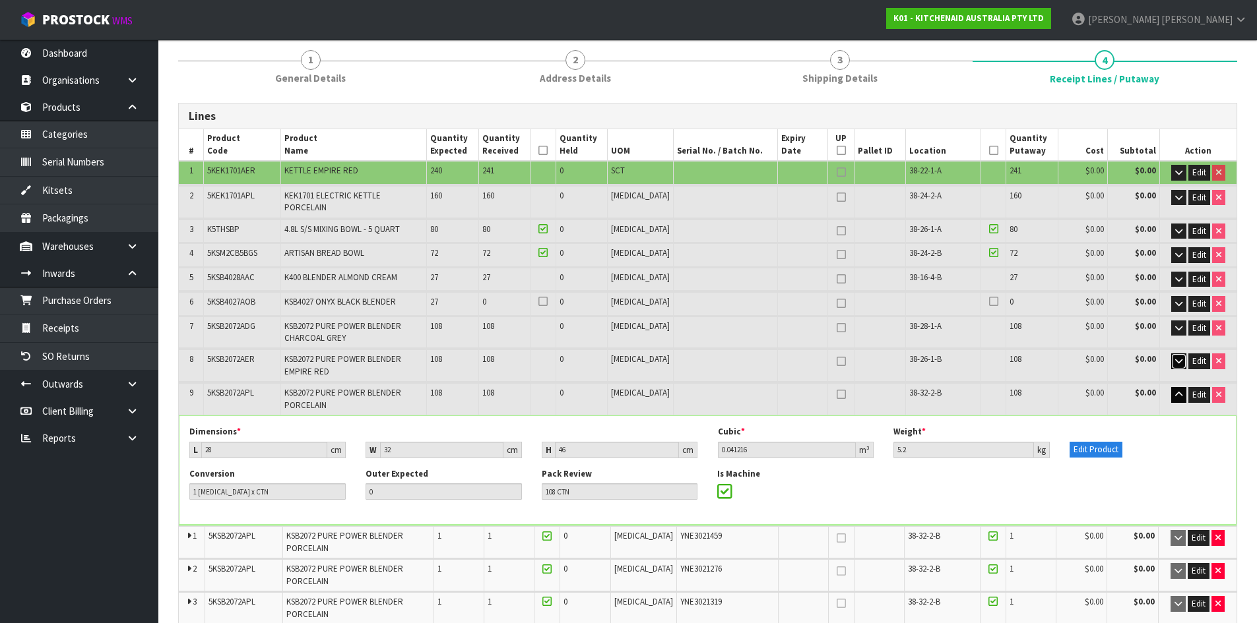
drag, startPoint x: 1175, startPoint y: 352, endPoint x: 743, endPoint y: 451, distance: 442.7
click at [1176, 357] on icon "button" at bounding box center [1178, 361] width 7 height 9
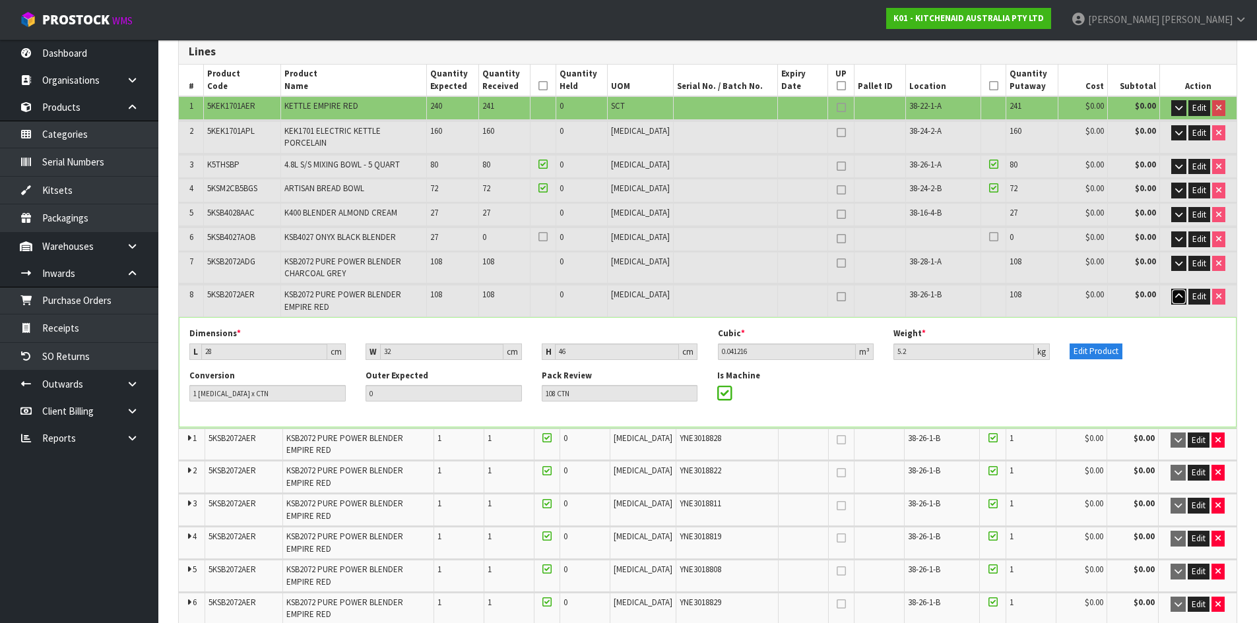
scroll to position [242, 0]
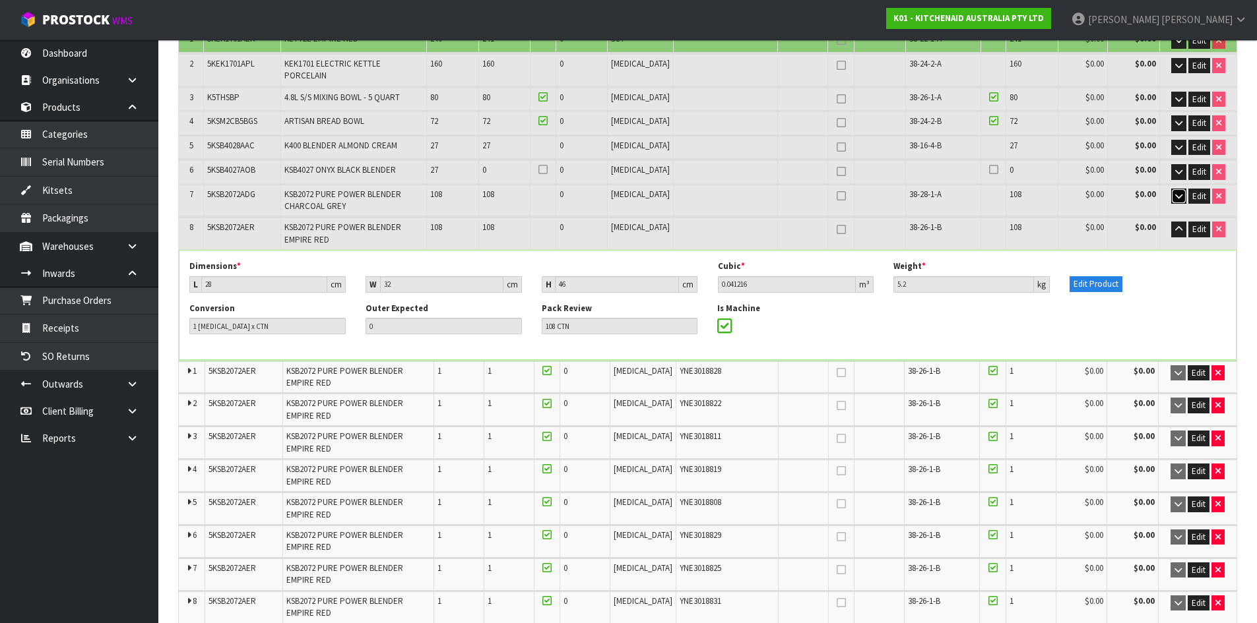
click at [1177, 192] on icon "button" at bounding box center [1178, 196] width 7 height 9
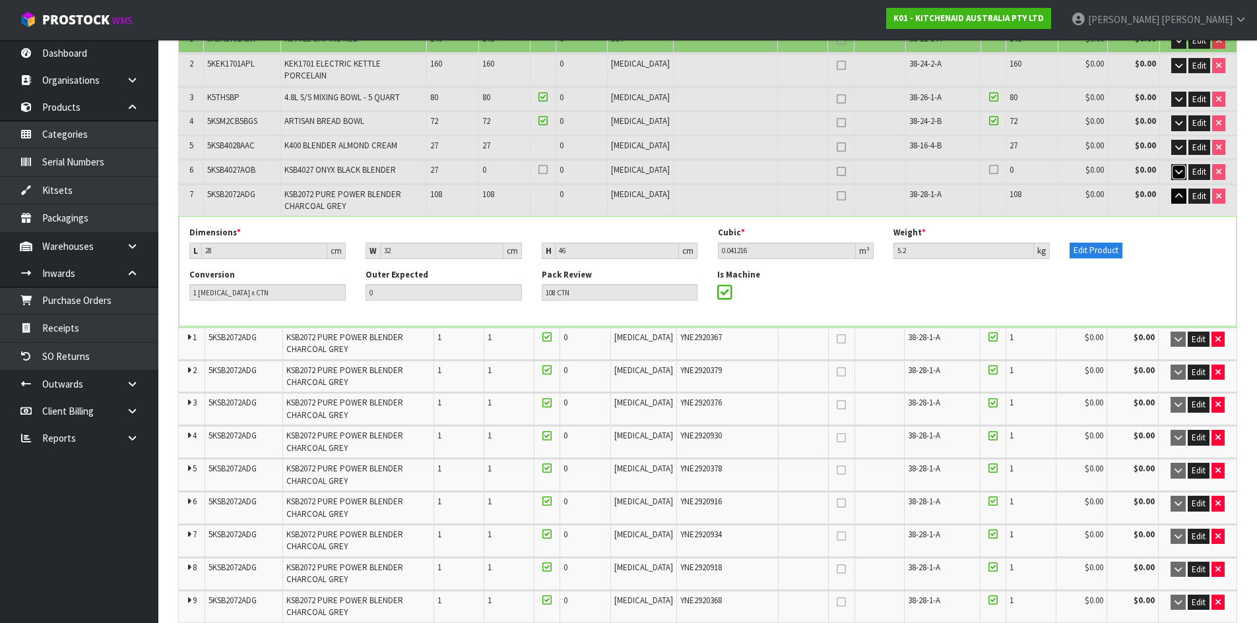
click at [1179, 168] on icon "button" at bounding box center [1178, 172] width 7 height 9
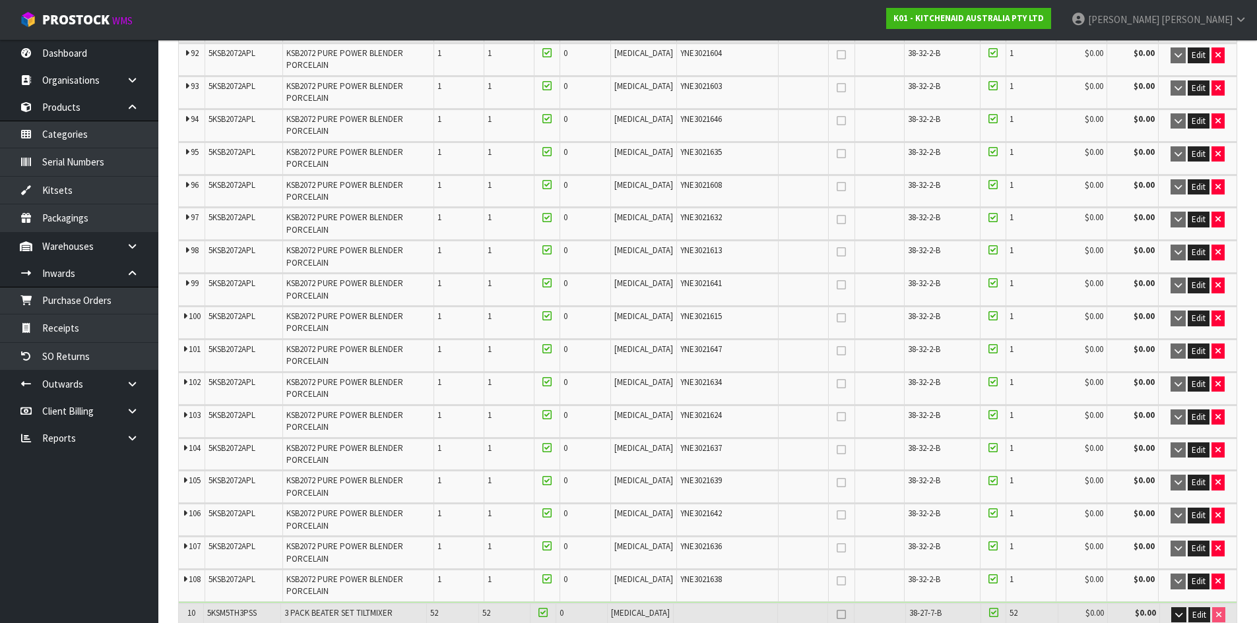
scroll to position [11455, 0]
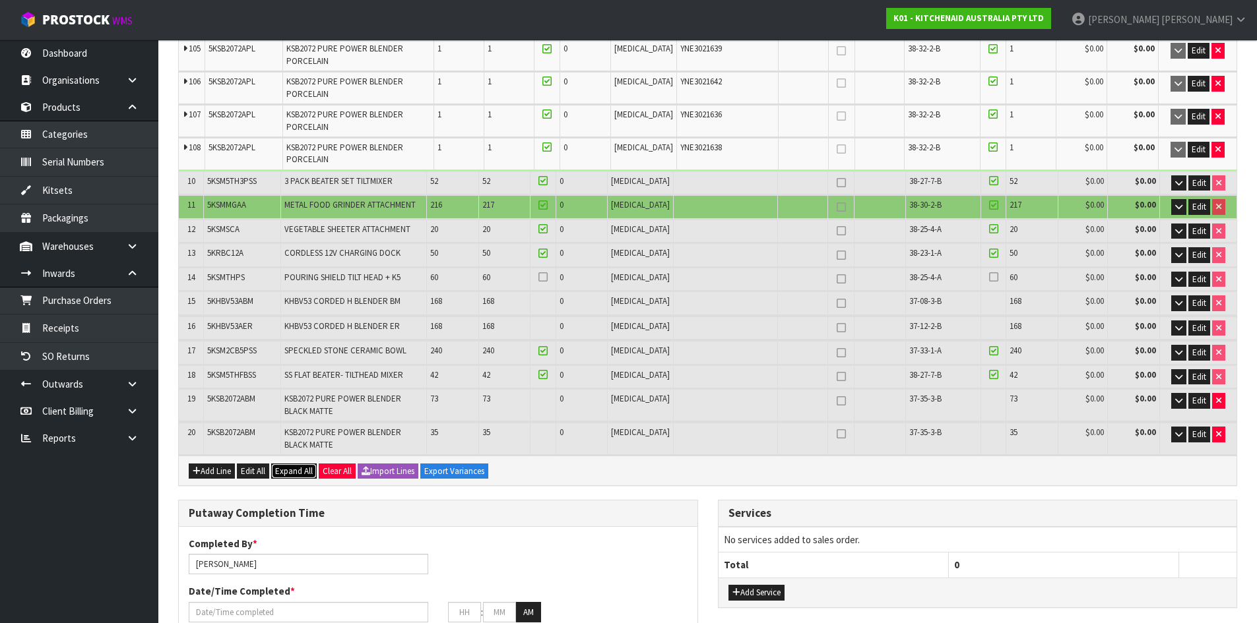
click at [295, 466] on span "Expand All" at bounding box center [294, 471] width 38 height 11
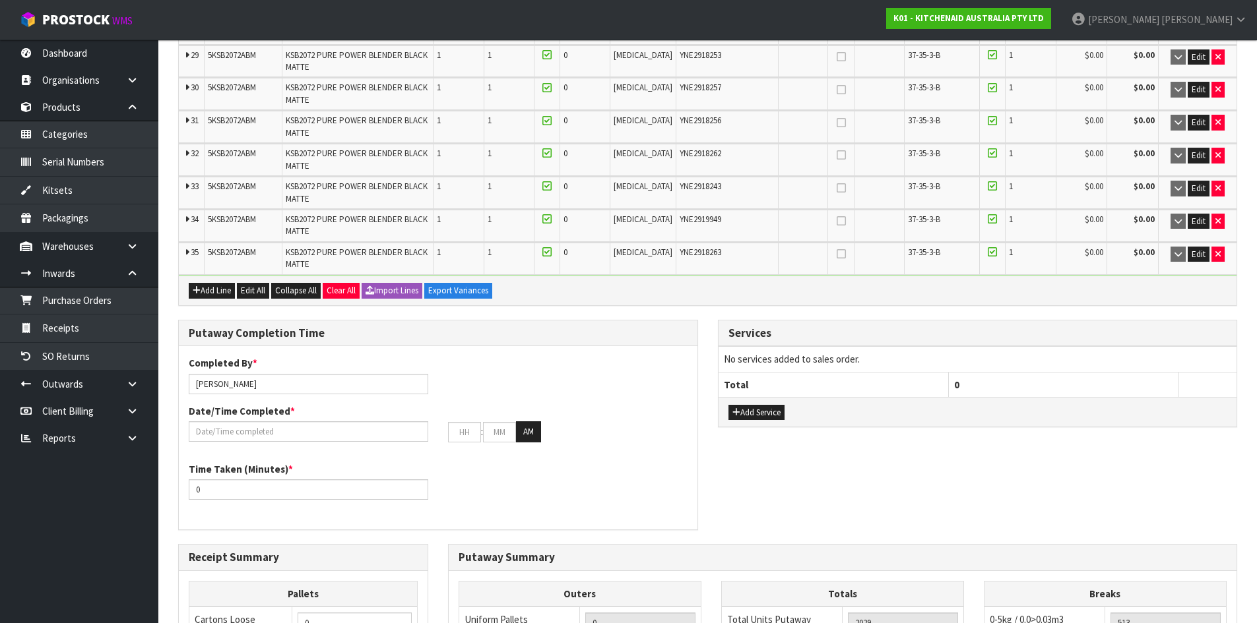
scroll to position [35251, 0]
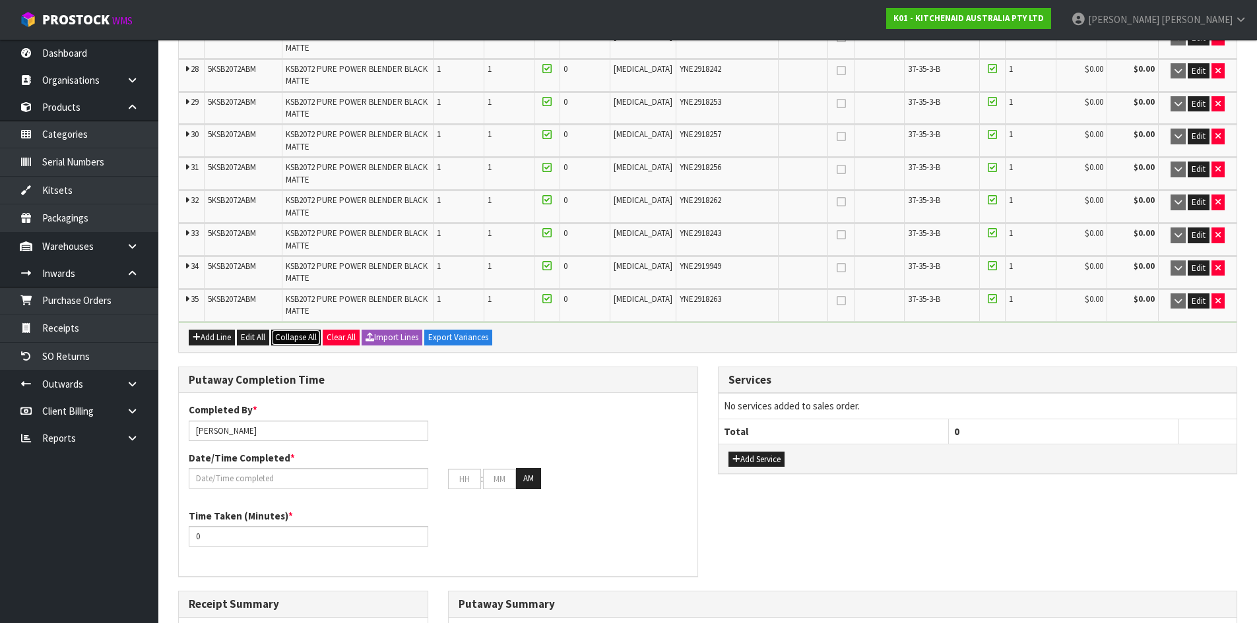
click at [299, 332] on span "Collapse All" at bounding box center [296, 337] width 42 height 11
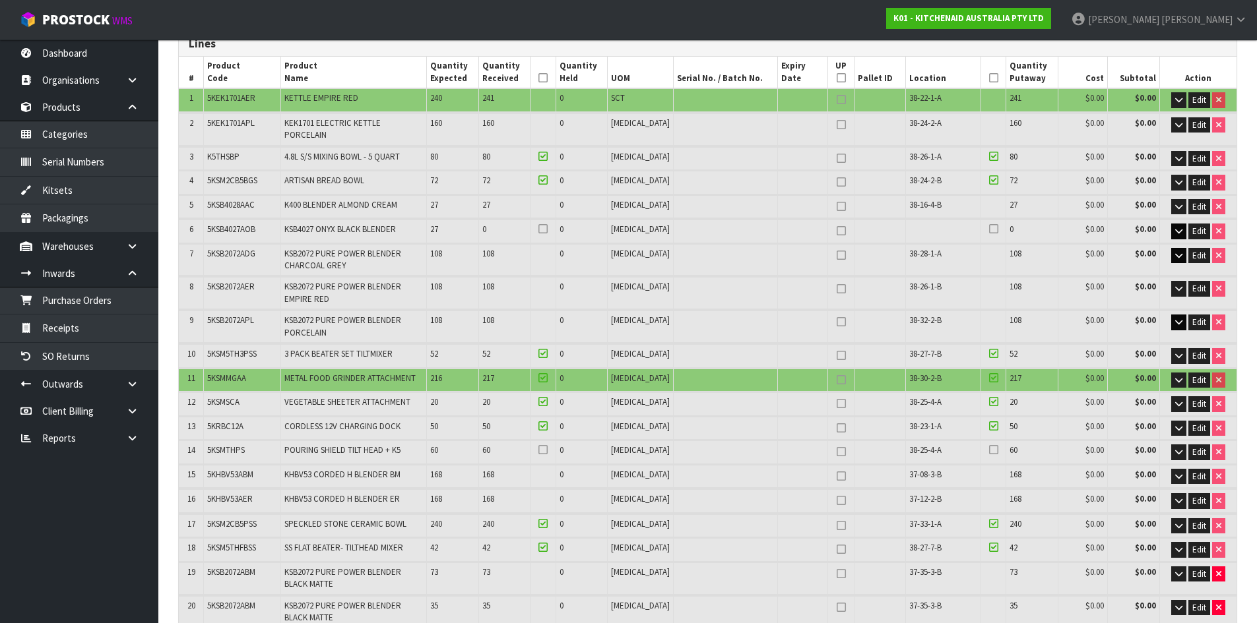
scroll to position [160, 0]
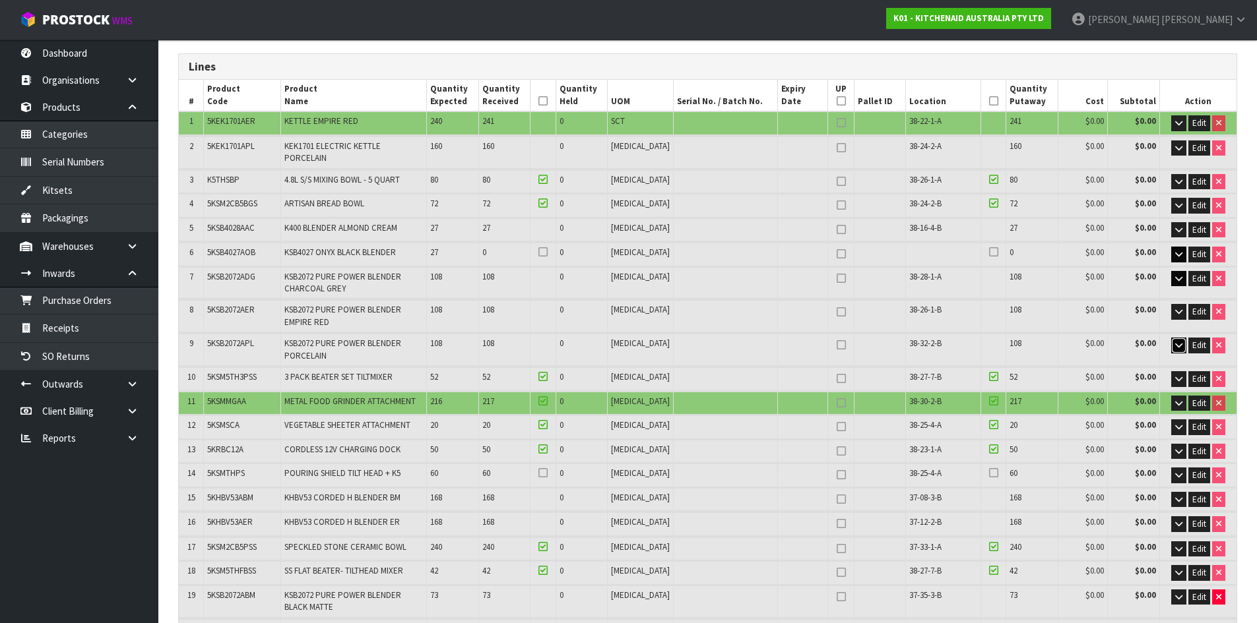
click at [1172, 340] on button "button" at bounding box center [1178, 346] width 15 height 16
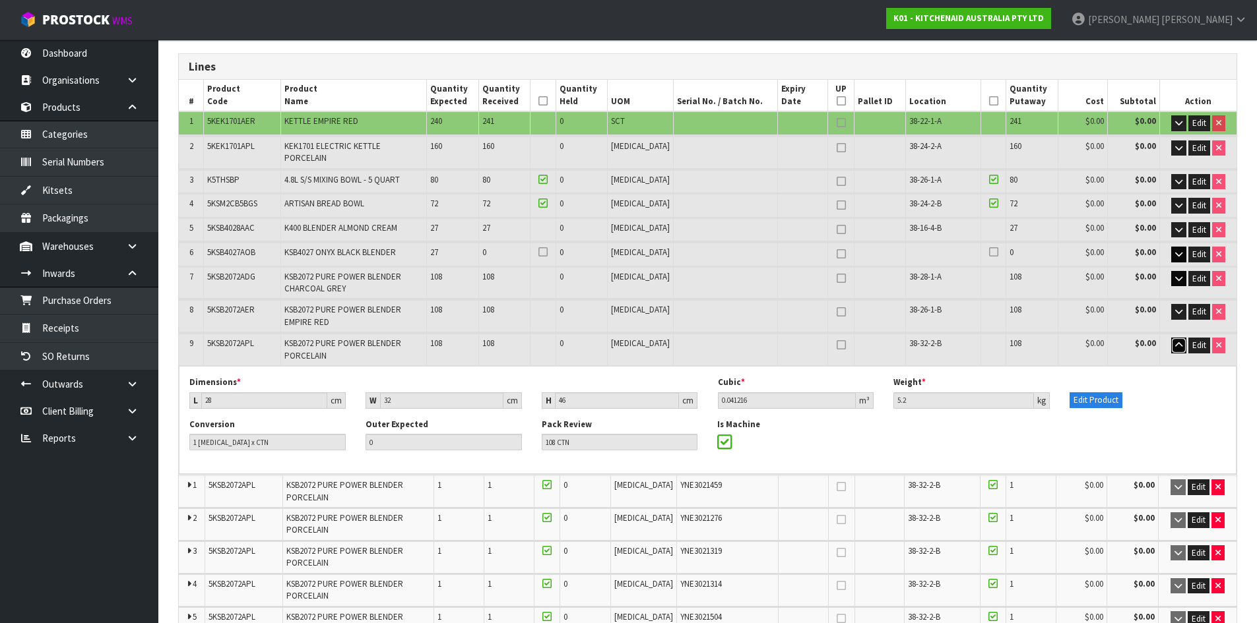
scroll to position [270, 0]
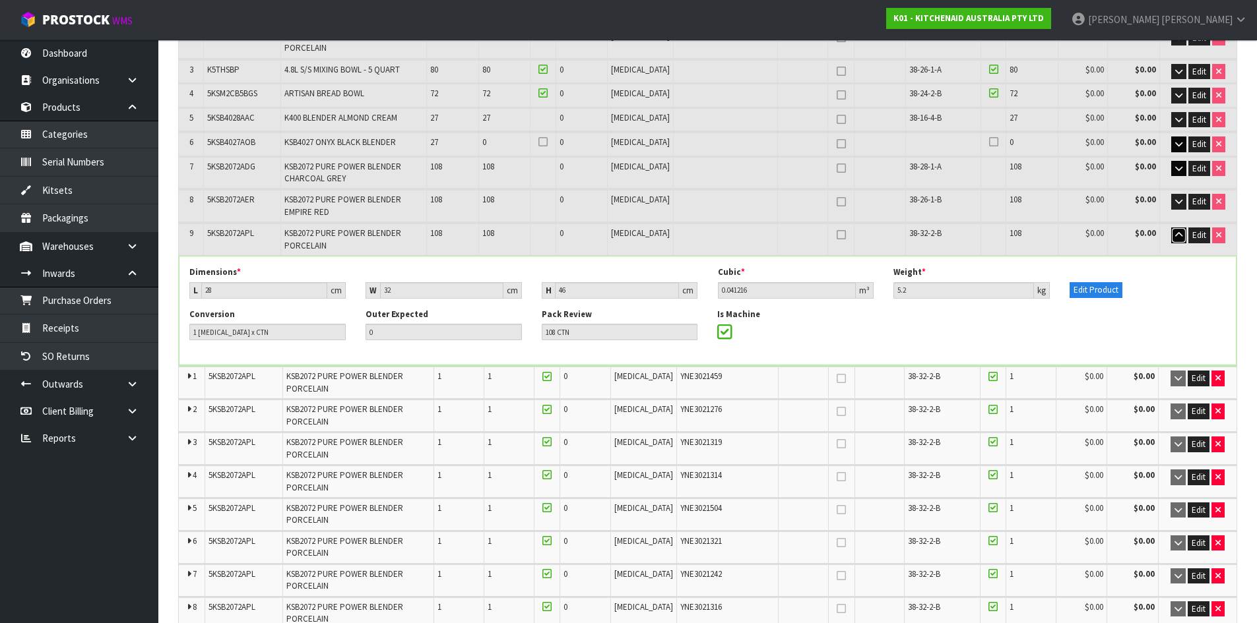
click at [1175, 231] on icon "button" at bounding box center [1178, 235] width 7 height 9
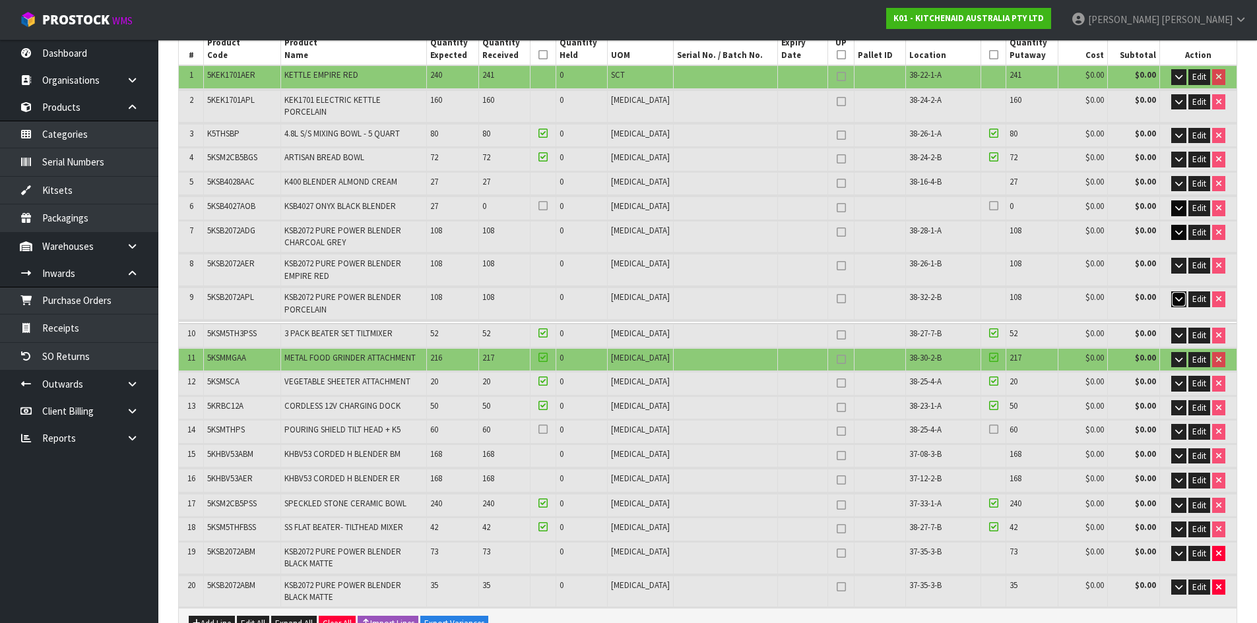
scroll to position [160, 0]
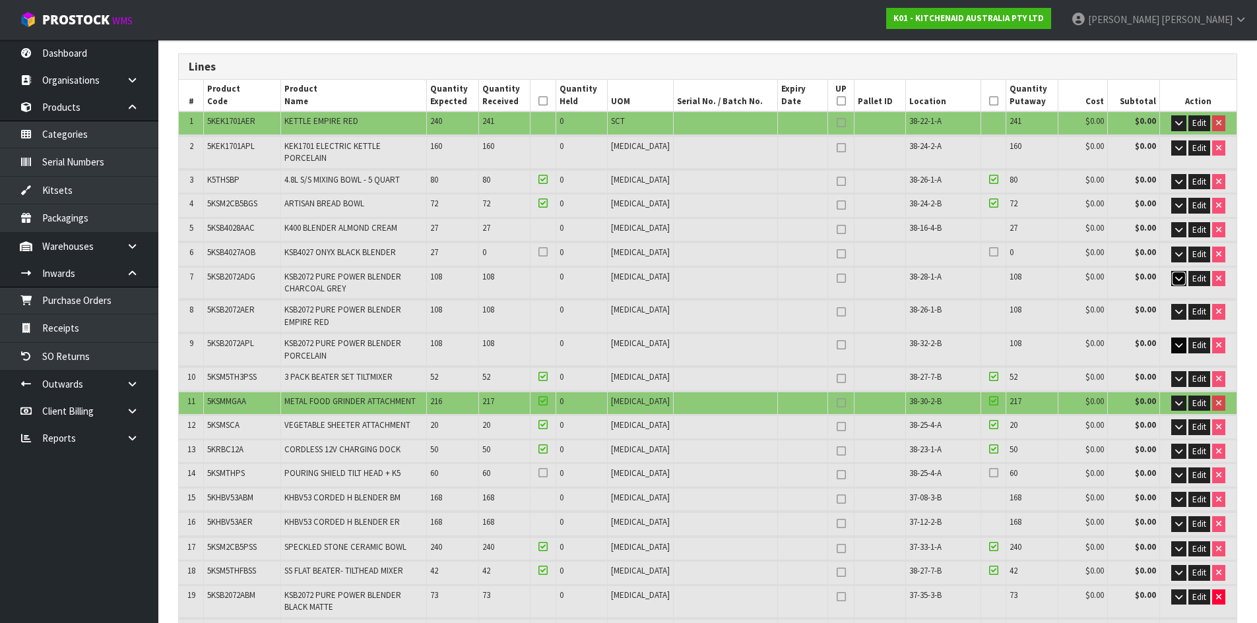
drag, startPoint x: 1175, startPoint y: 270, endPoint x: 1189, endPoint y: 278, distance: 16.3
click at [1177, 274] on icon "button" at bounding box center [1178, 278] width 7 height 9
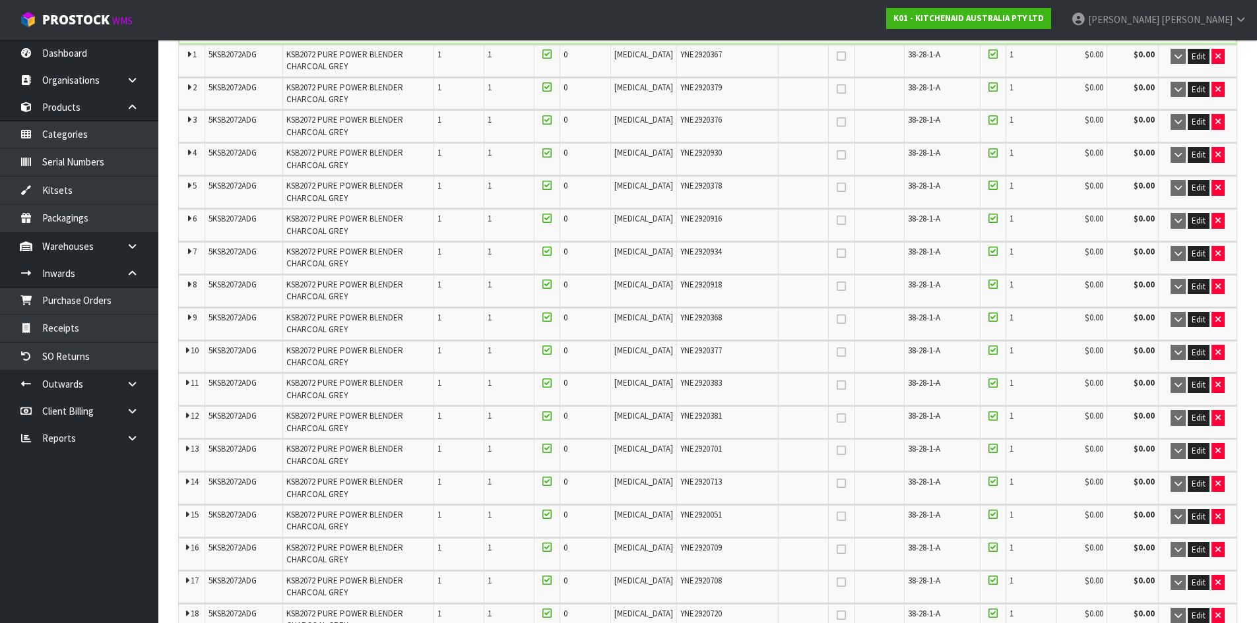
scroll to position [0, 0]
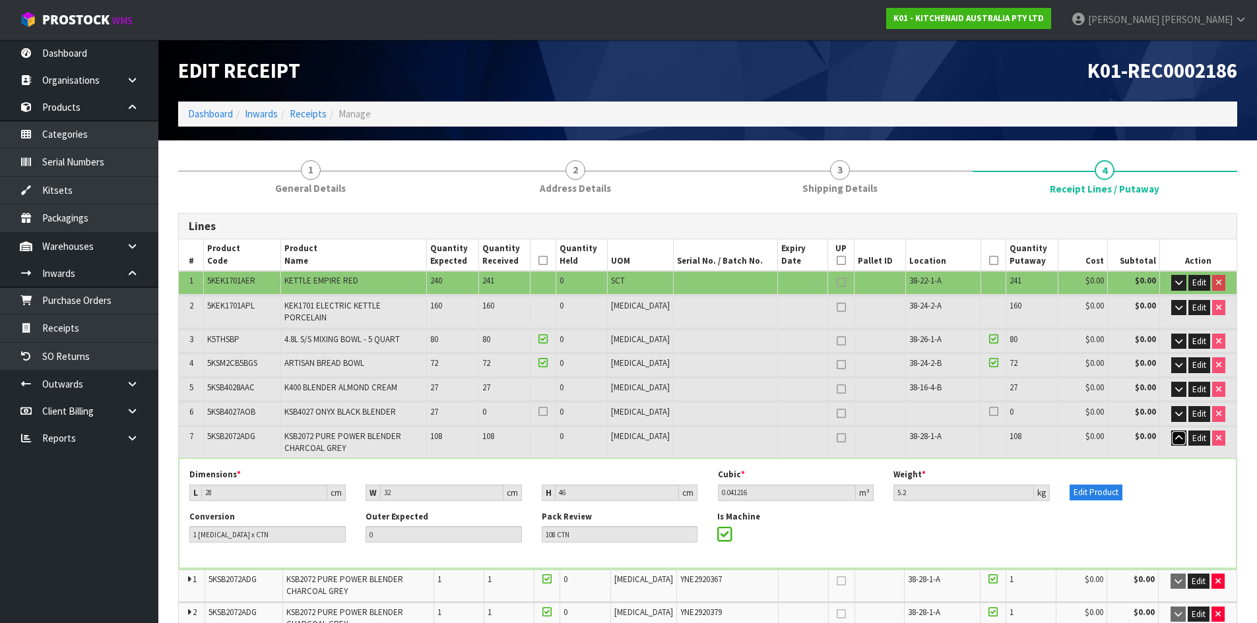
click at [1172, 431] on button "button" at bounding box center [1178, 439] width 15 height 16
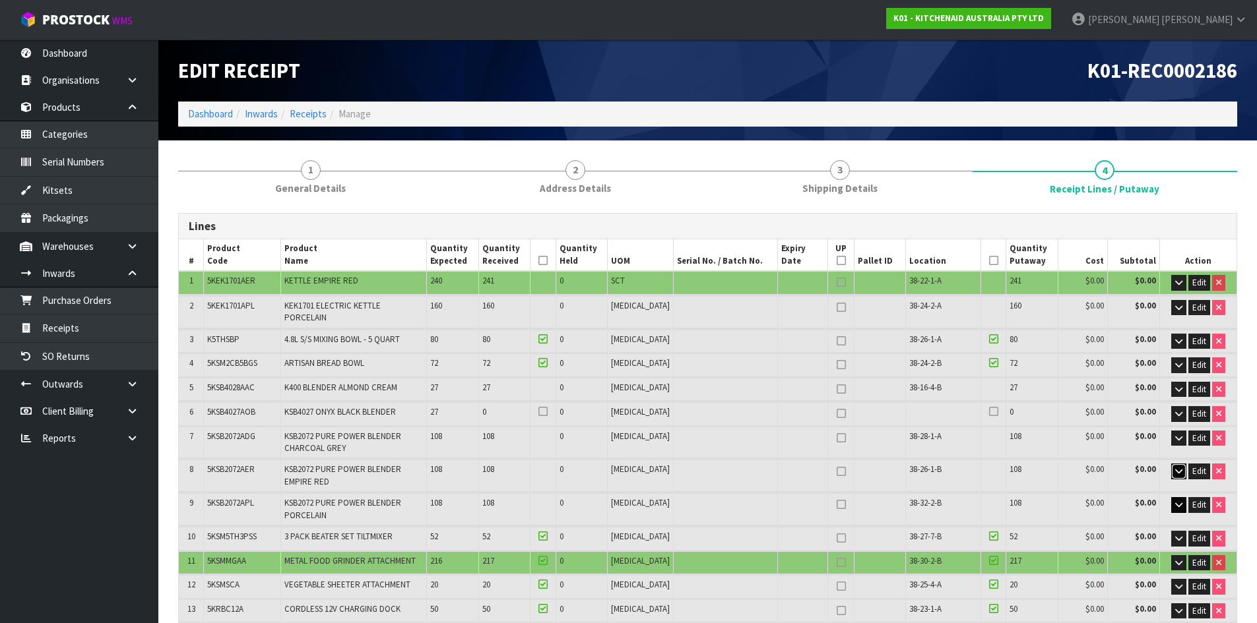
click at [1177, 467] on icon "button" at bounding box center [1178, 471] width 7 height 9
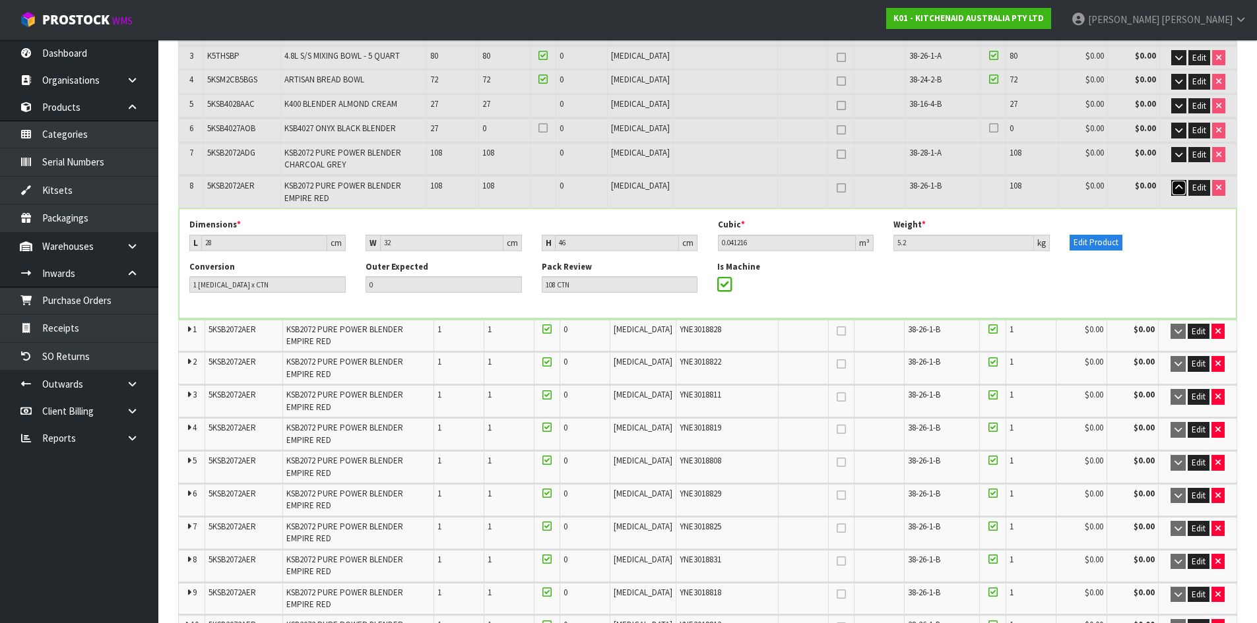
scroll to position [264, 0]
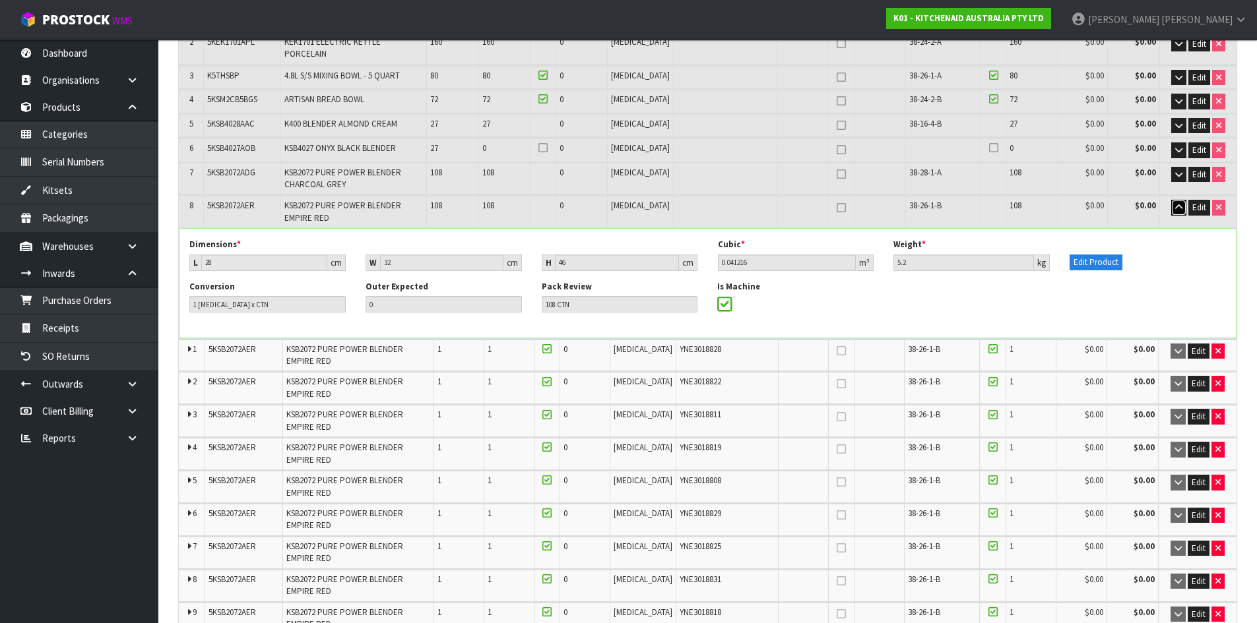
click at [1179, 203] on icon "button" at bounding box center [1178, 207] width 7 height 9
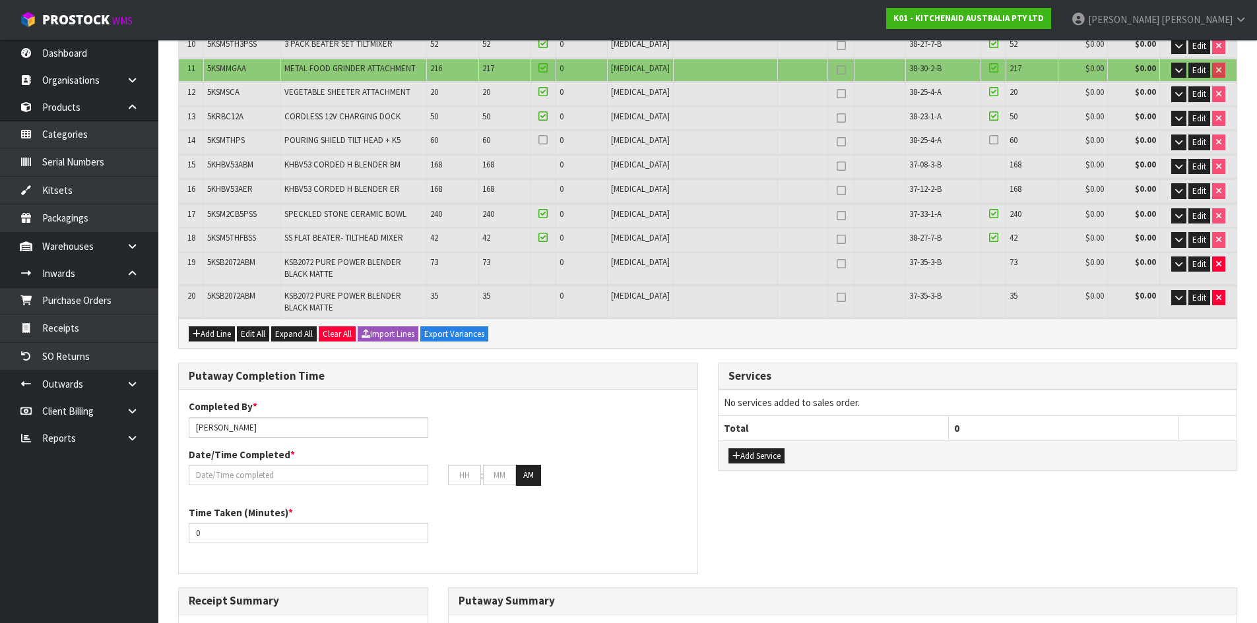
scroll to position [819, 0]
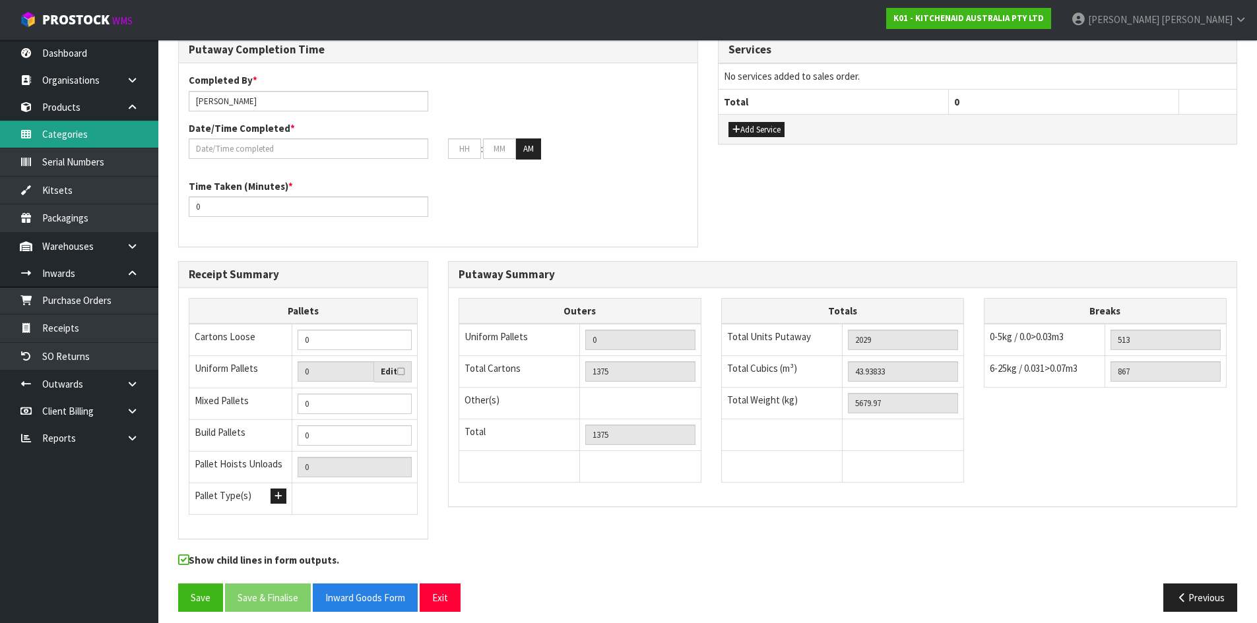
click at [109, 147] on link "Categories" at bounding box center [79, 134] width 158 height 27
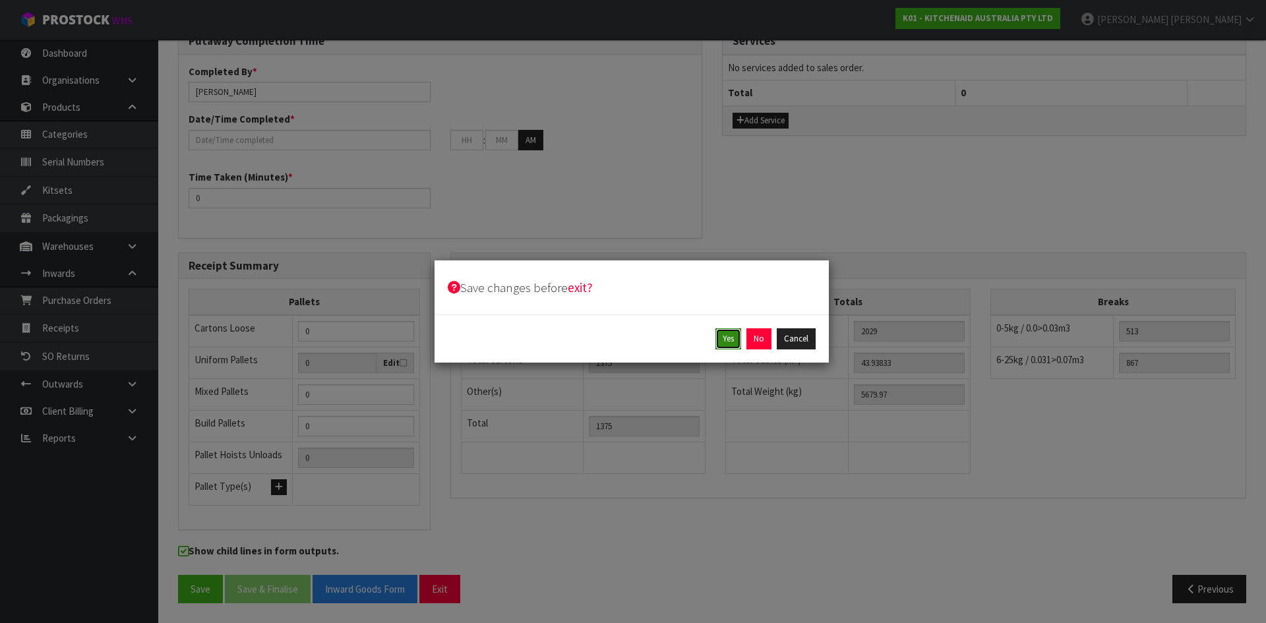
click at [730, 338] on button "Yes" at bounding box center [729, 338] width 26 height 21
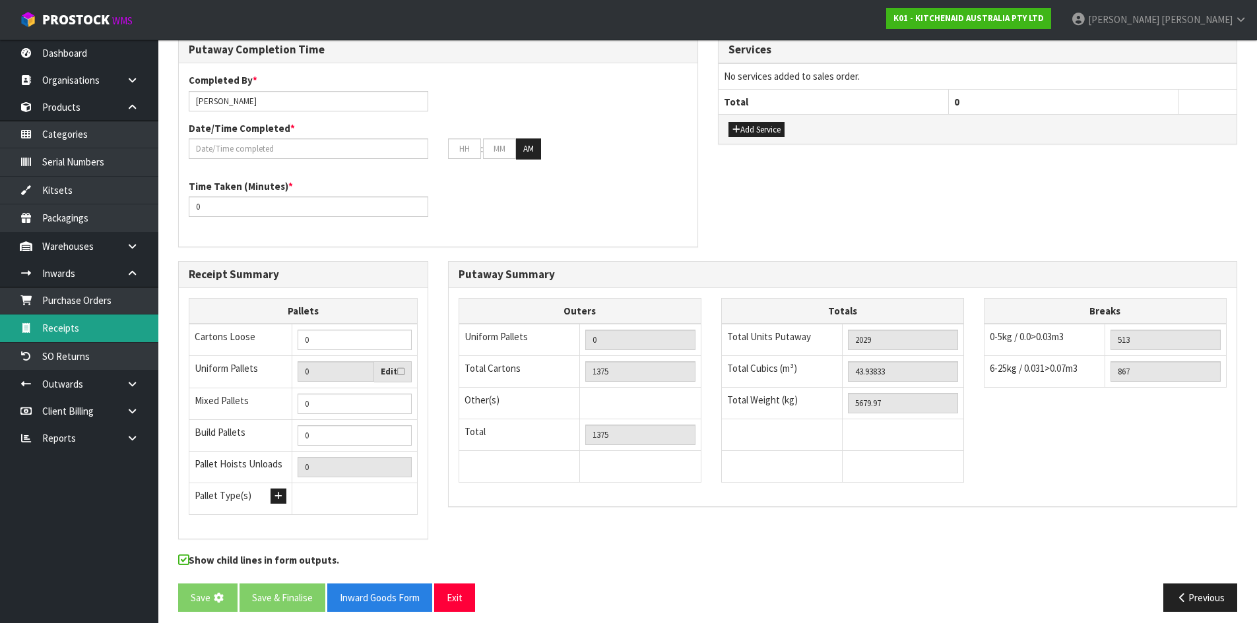
click at [73, 327] on link "Receipts" at bounding box center [79, 328] width 158 height 27
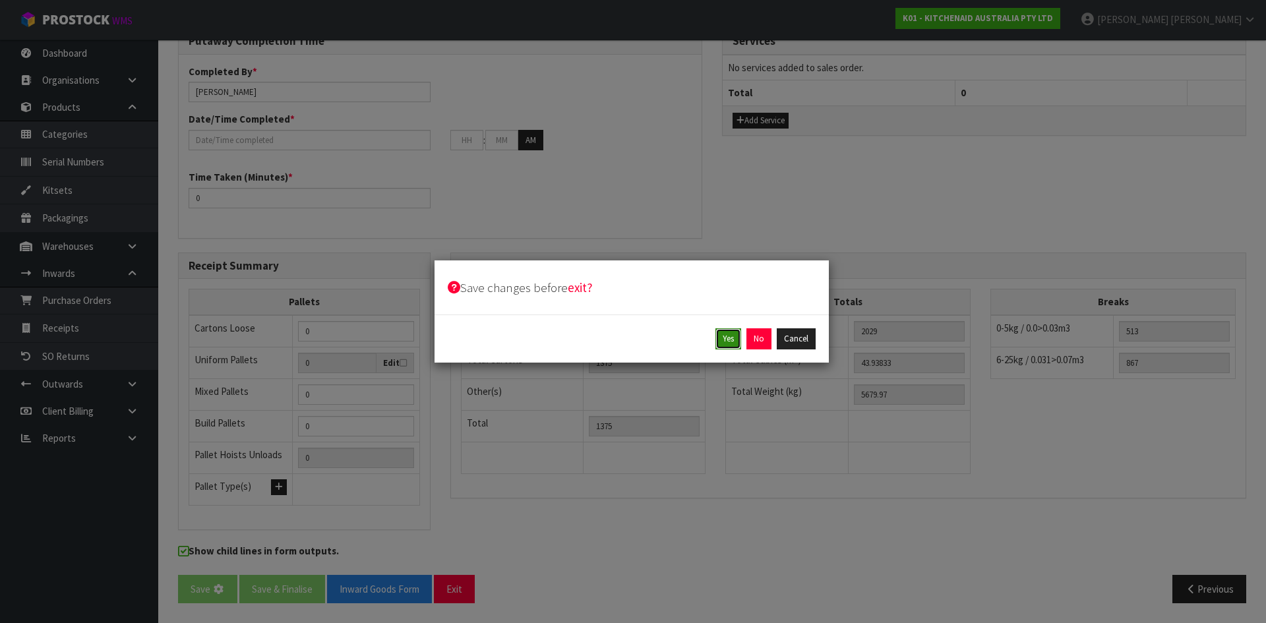
click at [724, 338] on button "Yes" at bounding box center [729, 338] width 26 height 21
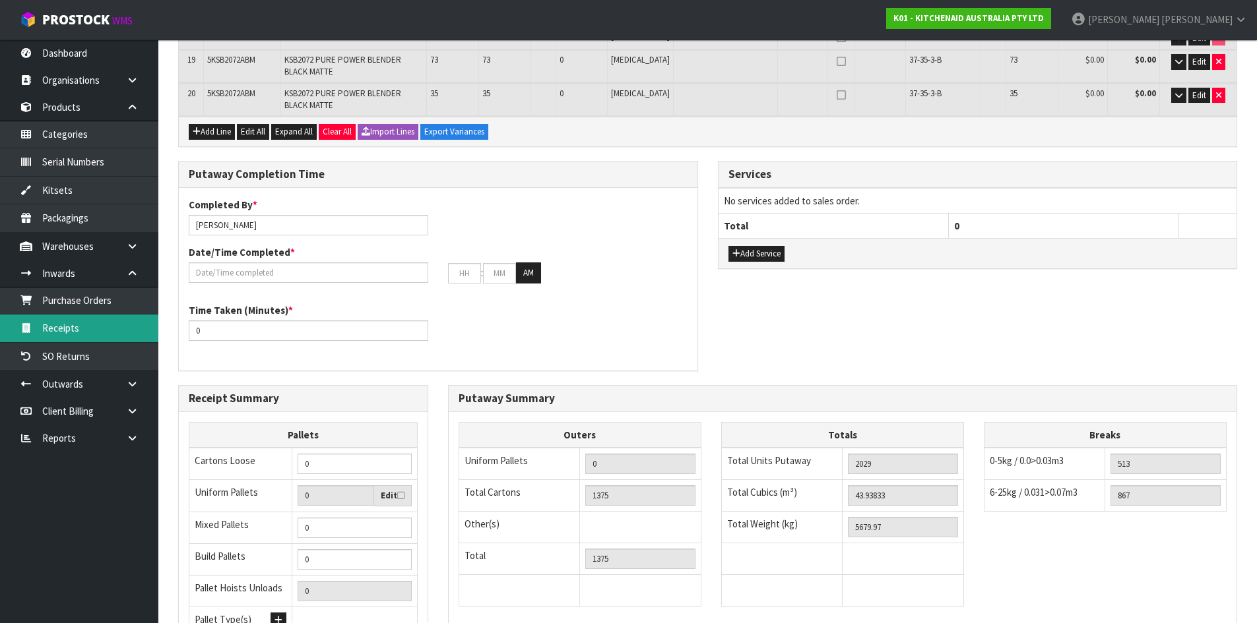
scroll to position [859, 0]
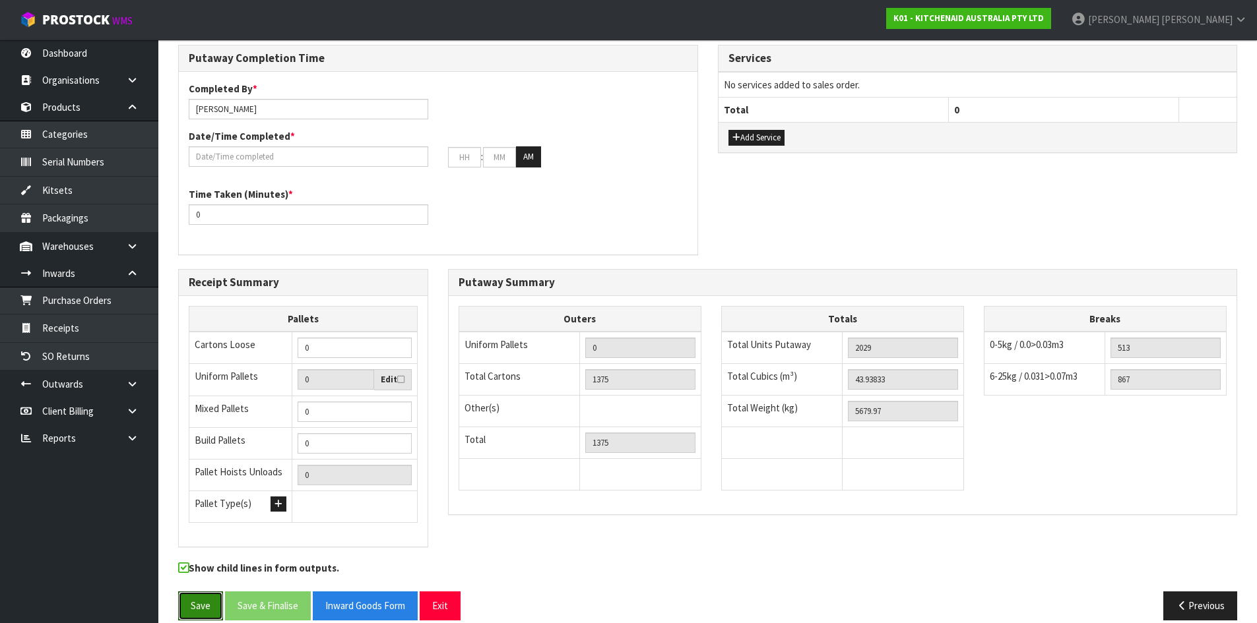
click at [193, 592] on button "Save" at bounding box center [200, 606] width 45 height 28
click at [67, 330] on link "Receipts" at bounding box center [79, 328] width 158 height 27
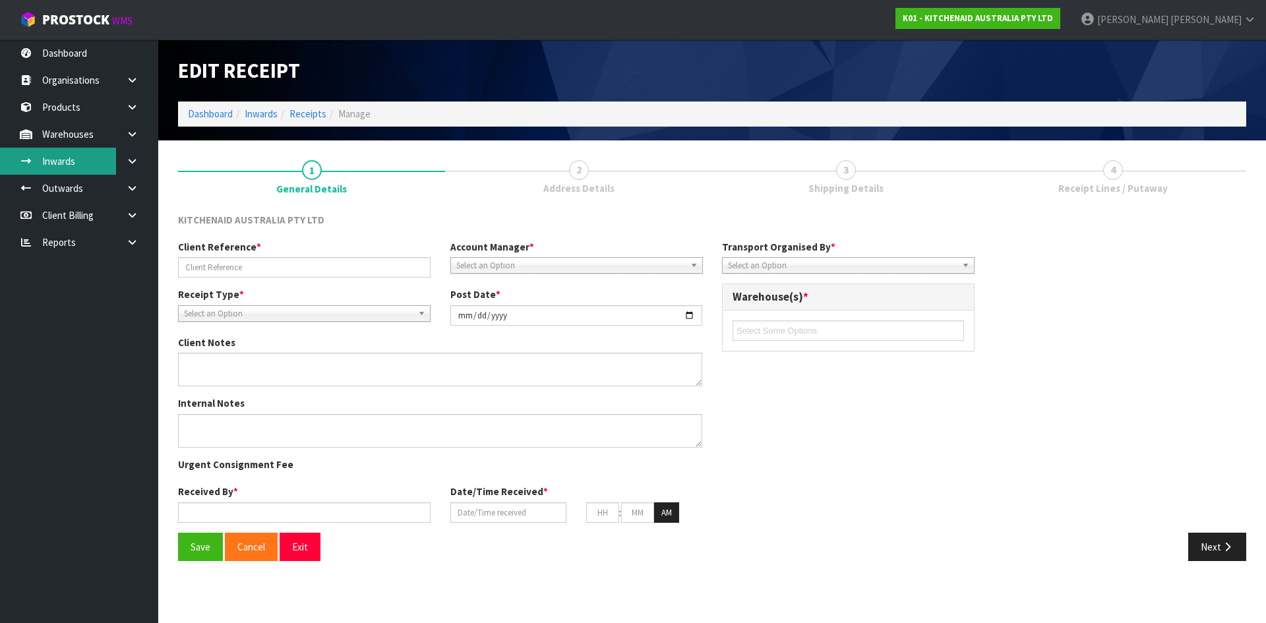
type input "CAAU5701091-240001483"
type input "[DATE]"
type input "[PERSON_NAME]"
type input "[DATE]"
type input "04"
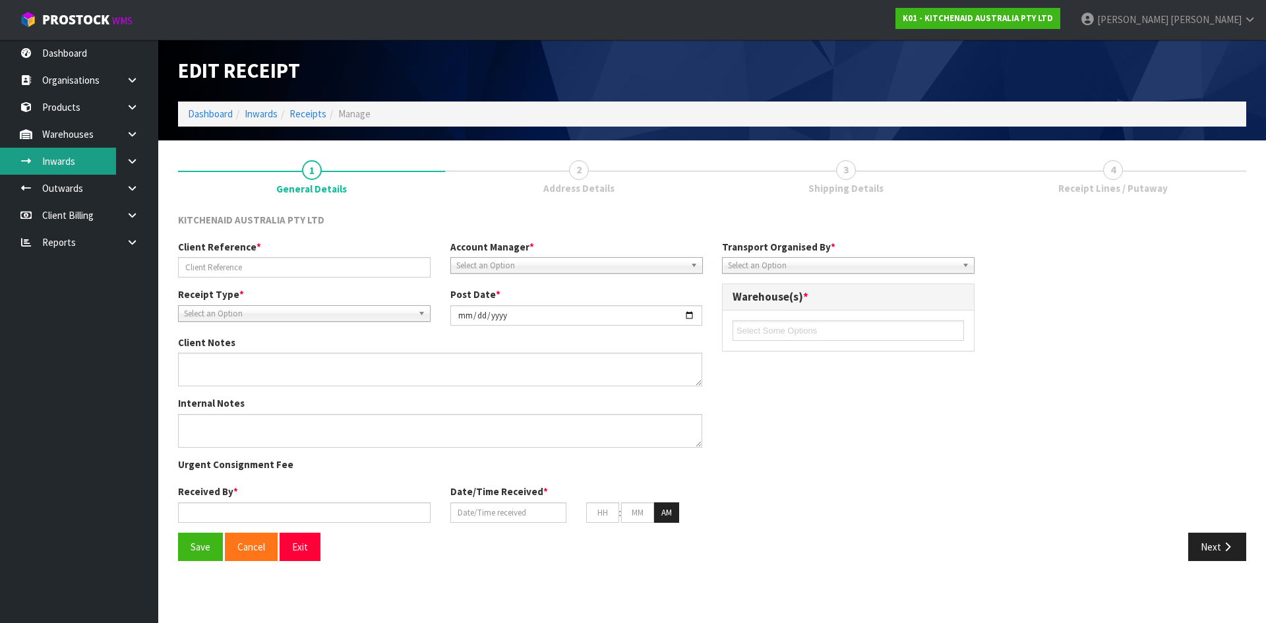
type input "49"
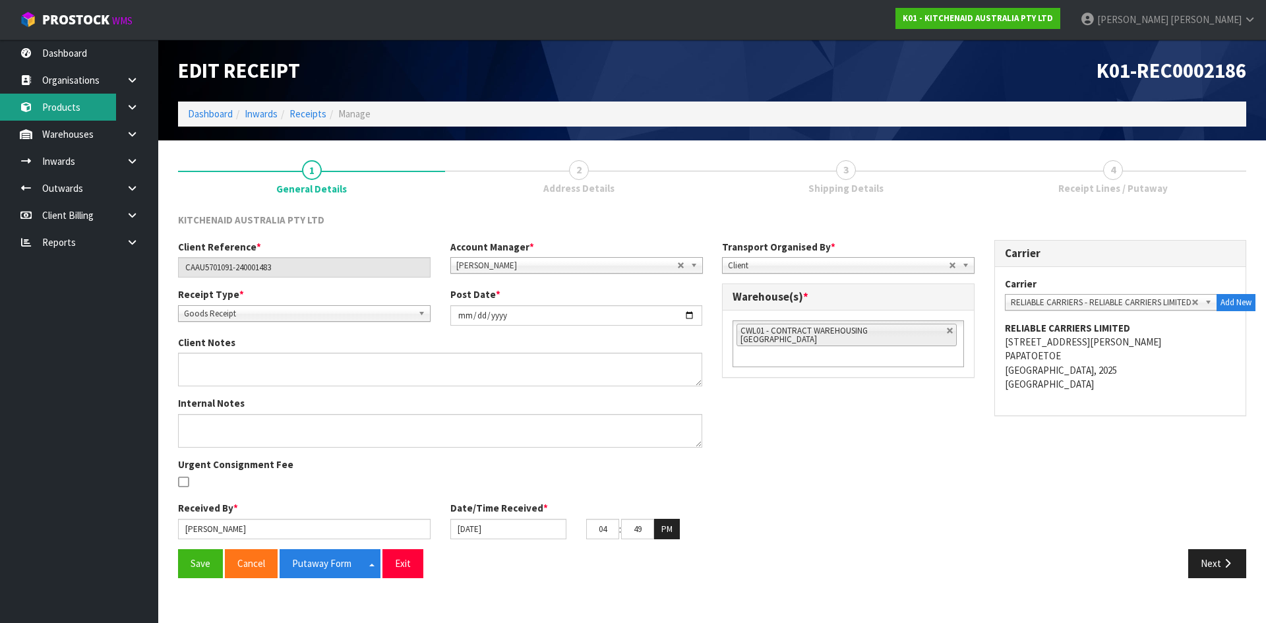
click at [75, 105] on link "Products" at bounding box center [79, 107] width 158 height 27
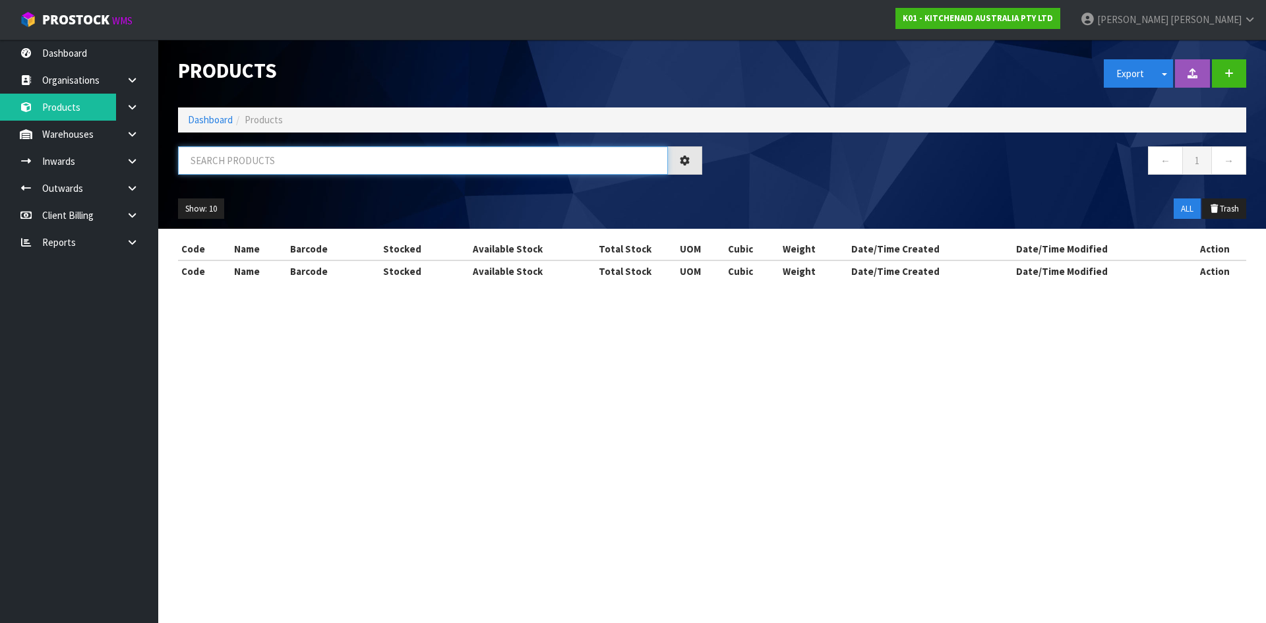
click at [220, 162] on input "text" at bounding box center [423, 160] width 490 height 28
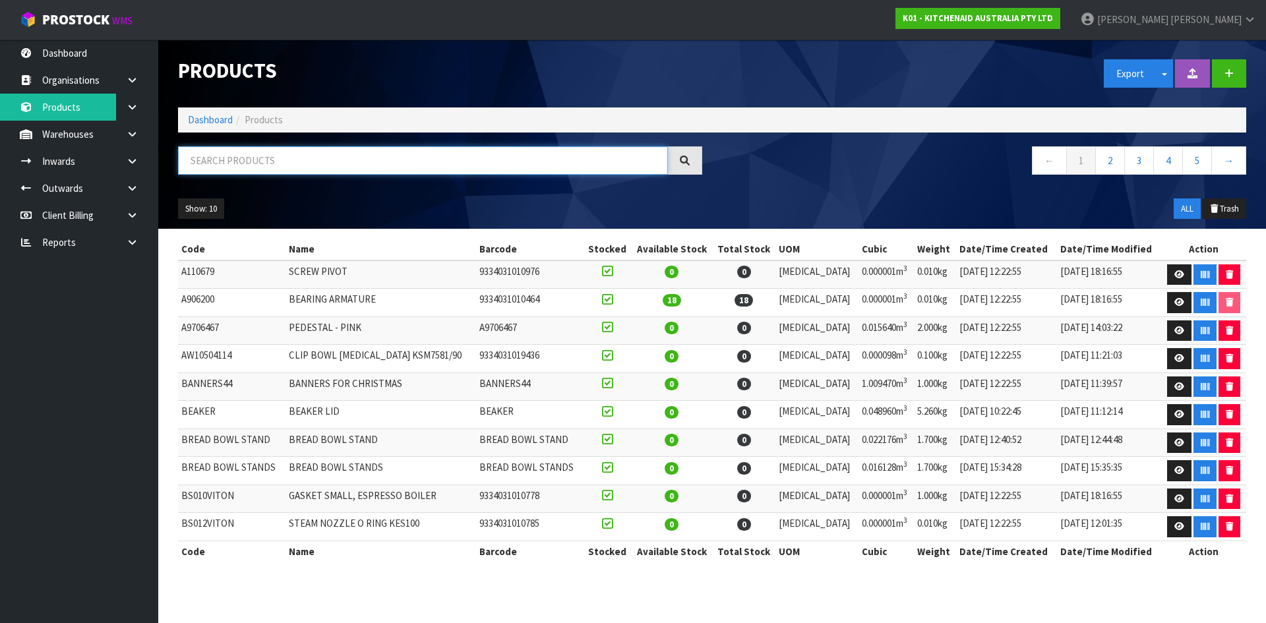
paste input "5KEK1701AER"
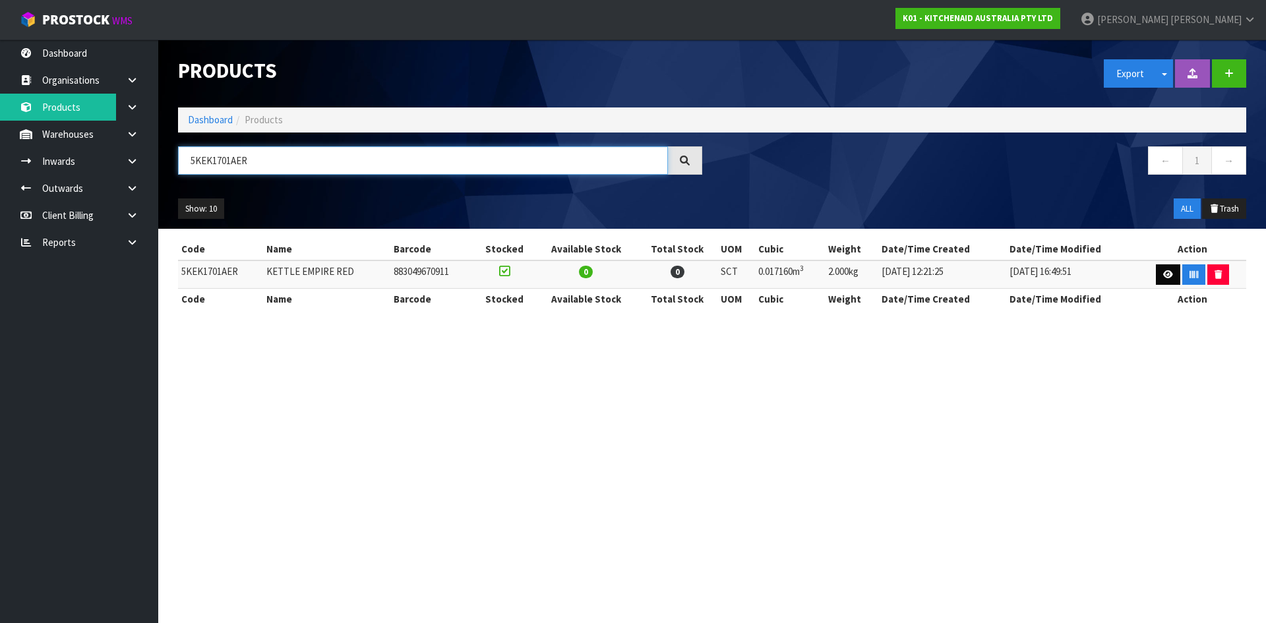
type input "5KEK1701AER"
click at [1168, 275] on icon at bounding box center [1169, 274] width 10 height 9
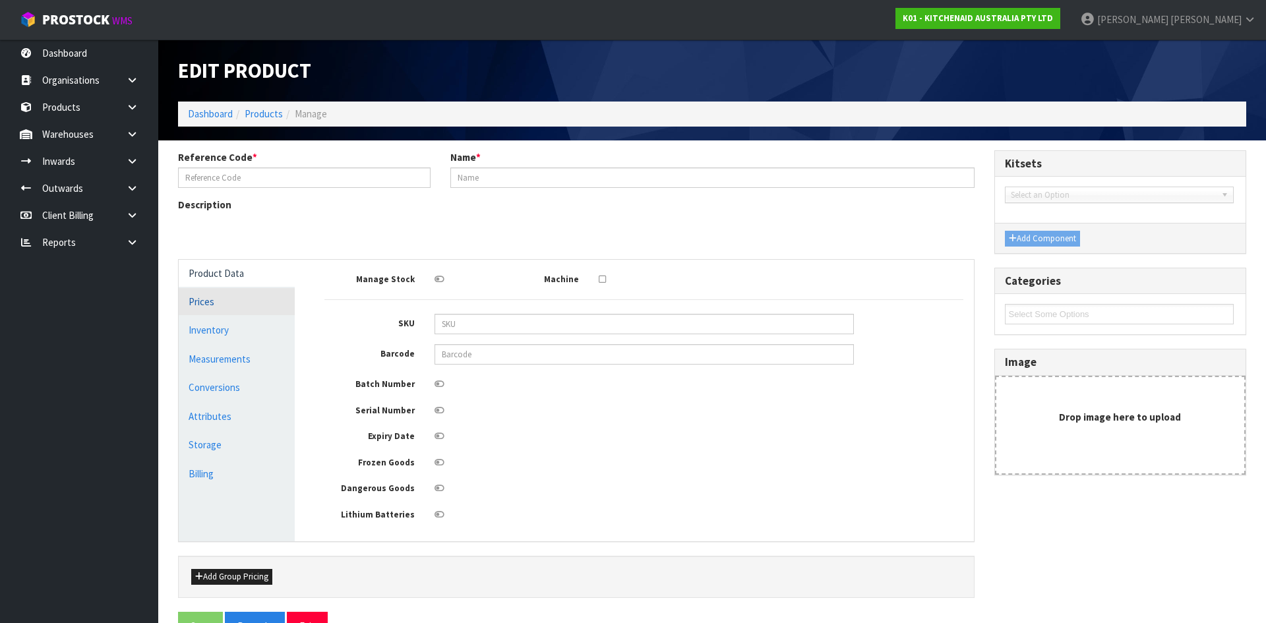
type input "5KEK1701AER"
type input "KETTLE EMPIRE RED"
type input "883049670911"
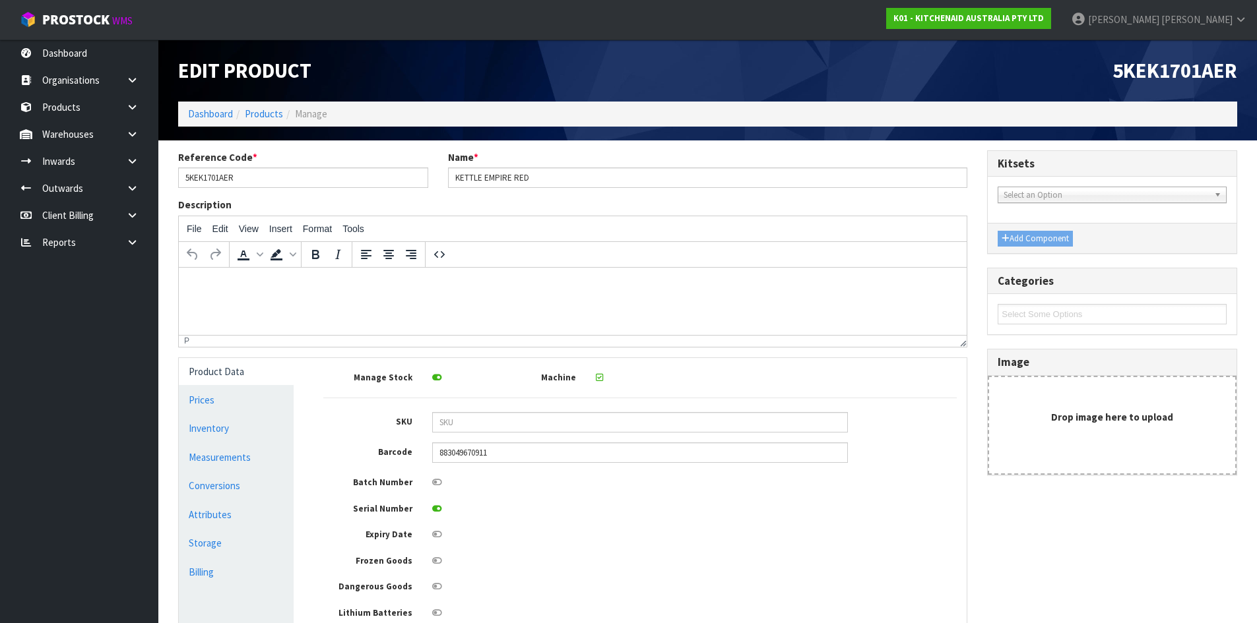
click at [244, 379] on link "Product Data" at bounding box center [236, 371] width 115 height 27
click at [230, 482] on link "Conversions" at bounding box center [236, 485] width 115 height 27
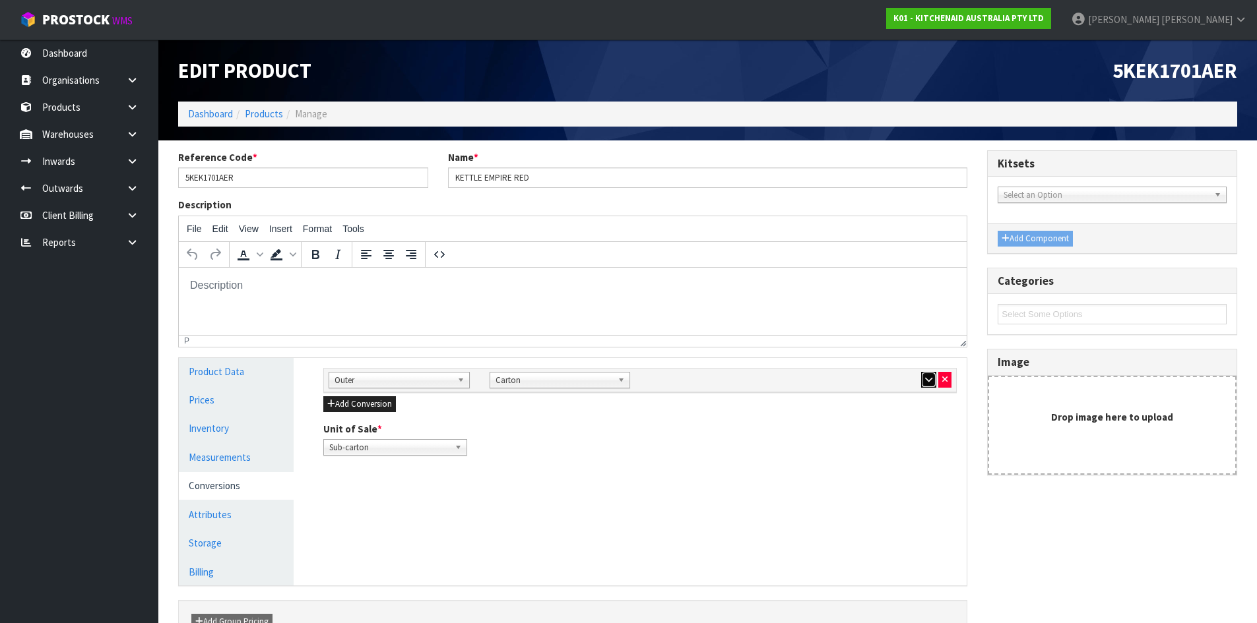
click at [926, 372] on button "button" at bounding box center [928, 380] width 15 height 16
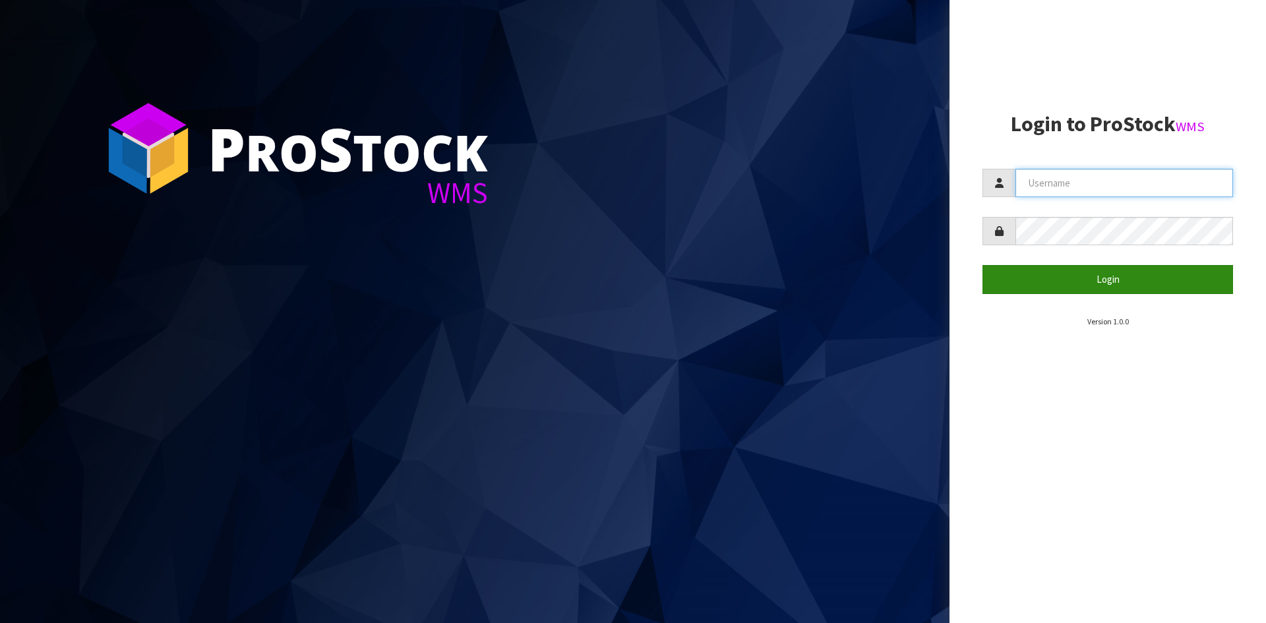
type input "[PERSON_NAME]"
click at [1007, 282] on button "Login" at bounding box center [1108, 279] width 251 height 28
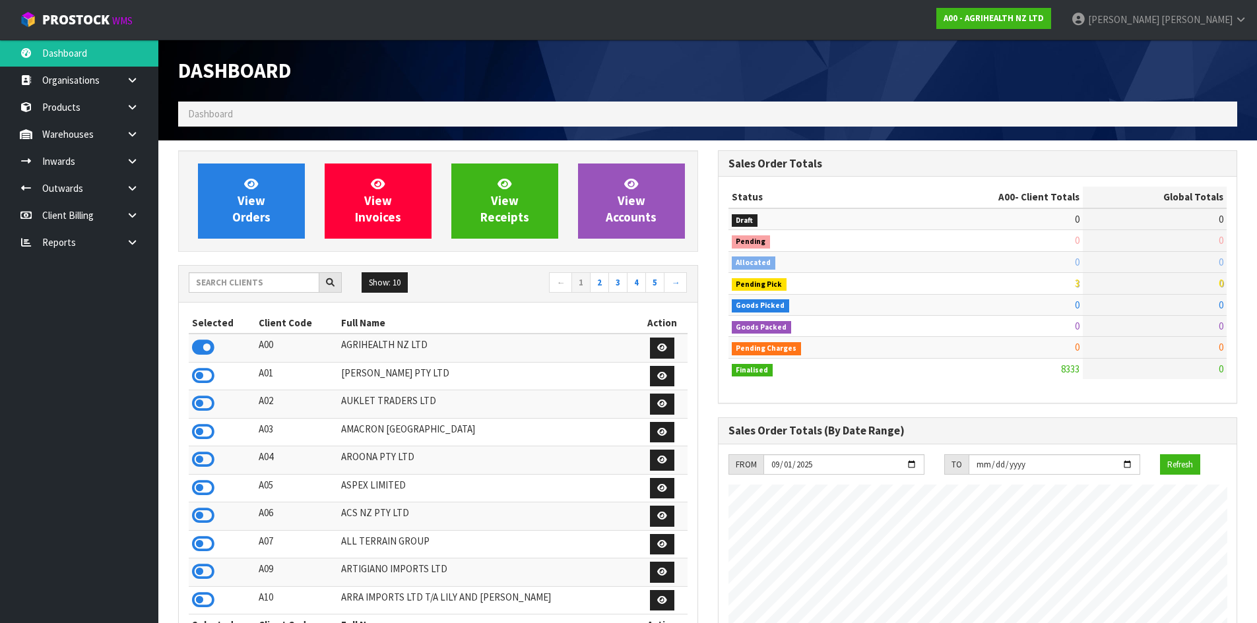
scroll to position [999, 539]
click at [245, 280] on input "text" at bounding box center [254, 282] width 131 height 20
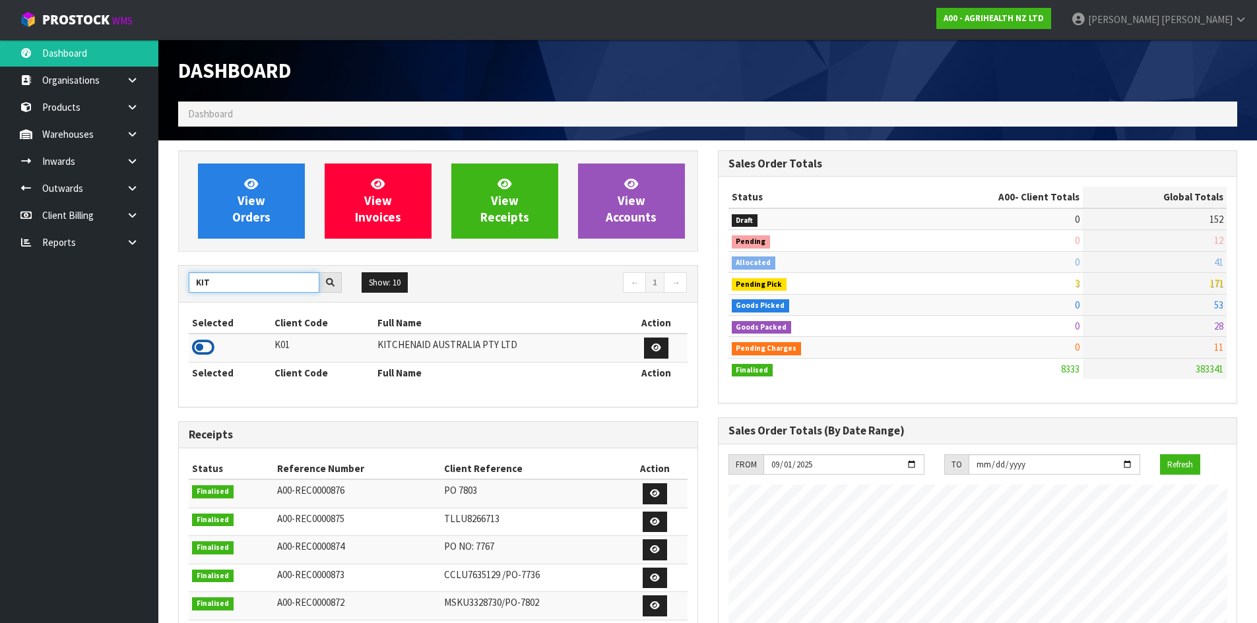
type input "KIT"
drag, startPoint x: 194, startPoint y: 351, endPoint x: 201, endPoint y: 348, distance: 7.1
click at [195, 350] on icon at bounding box center [203, 348] width 22 height 20
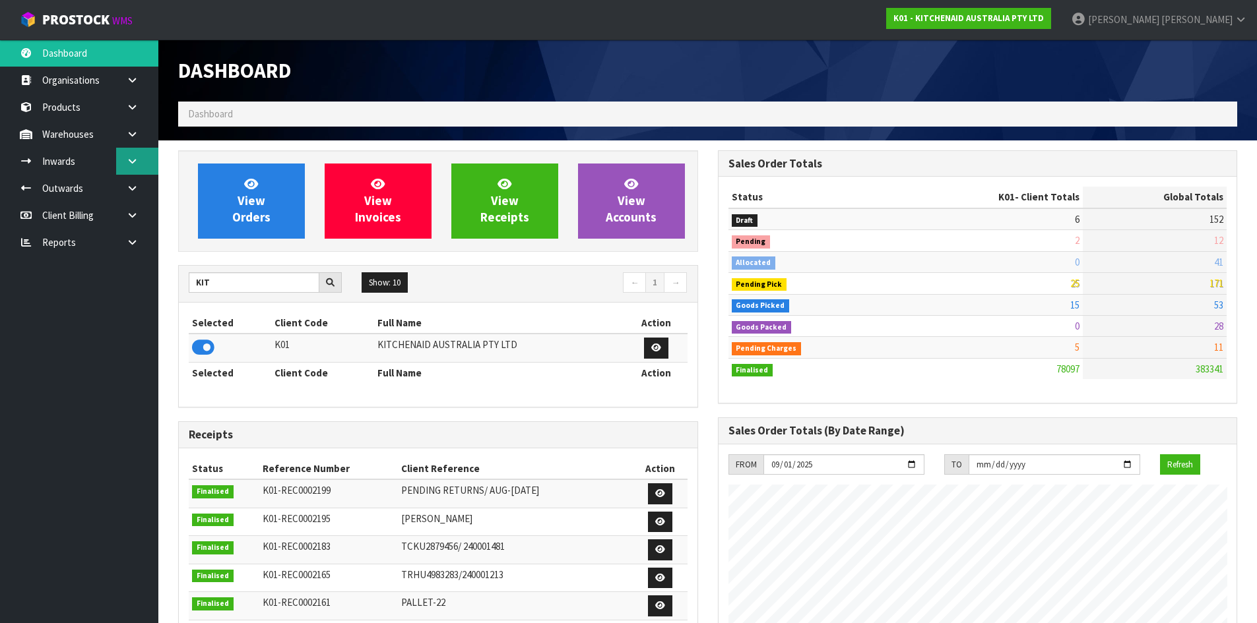
click at [136, 164] on icon at bounding box center [132, 161] width 13 height 10
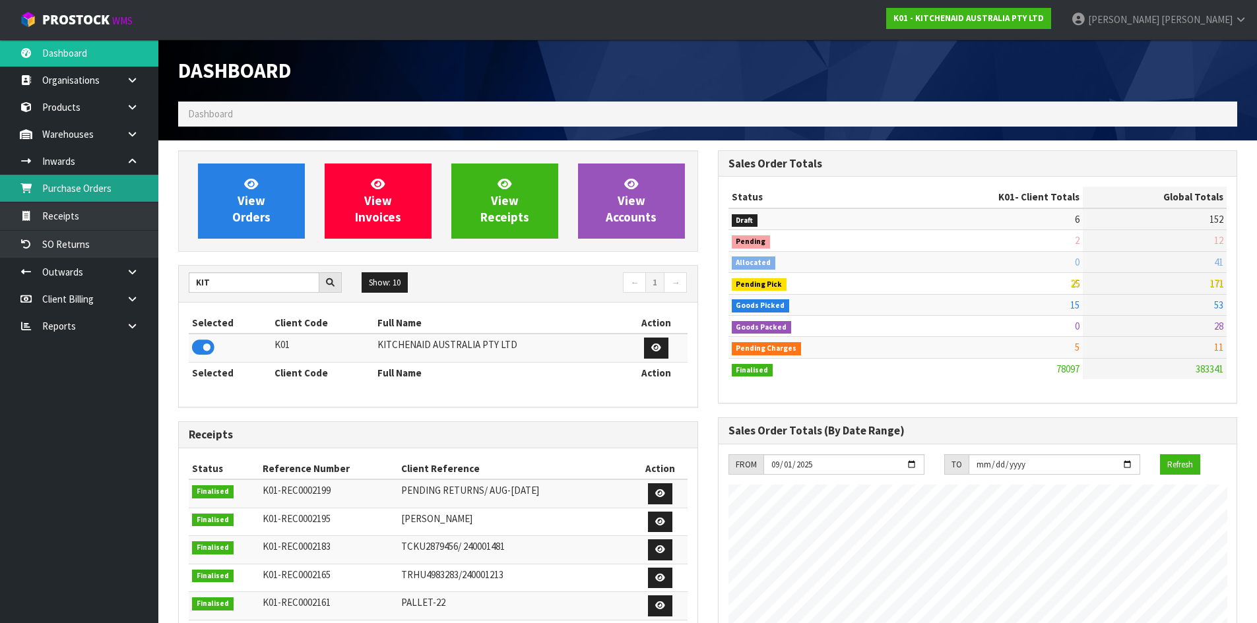
click at [104, 199] on link "Purchase Orders" at bounding box center [79, 188] width 158 height 27
click at [108, 210] on body "Toggle navigation ProStock WMS K01 - KITCHENAID AUSTRALIA PTY LTD James Luff Lo…" at bounding box center [628, 311] width 1257 height 623
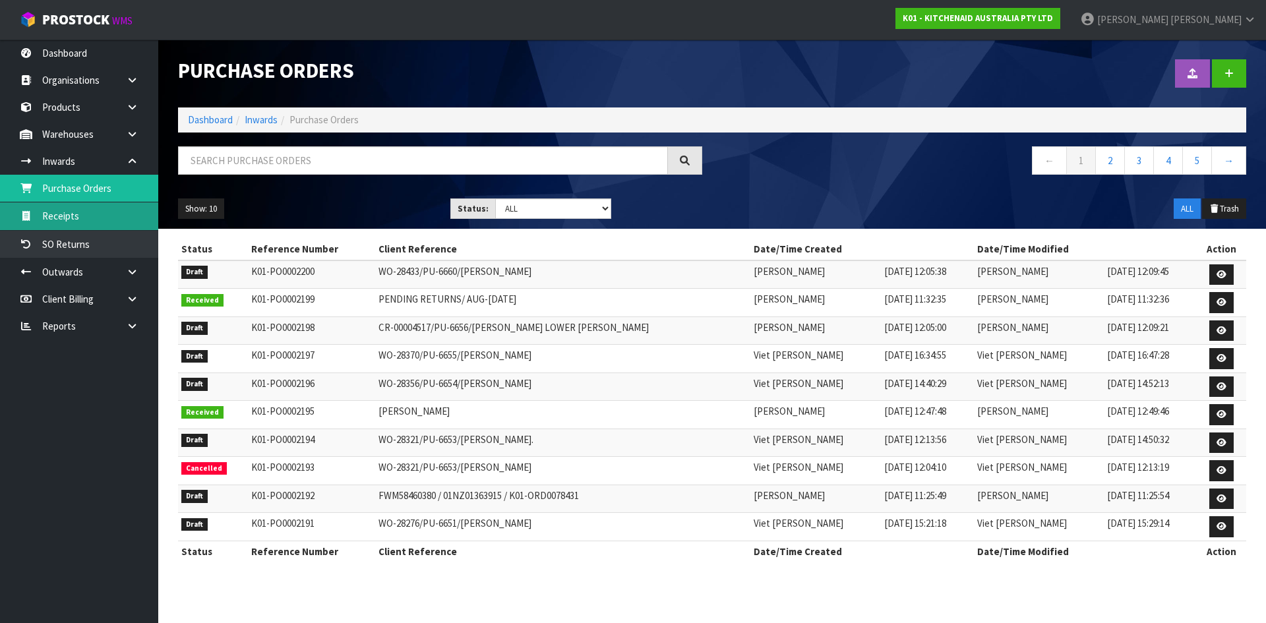
drag, startPoint x: 96, startPoint y: 216, endPoint x: 79, endPoint y: 216, distance: 16.5
click at [96, 216] on link "Receipts" at bounding box center [79, 215] width 158 height 27
click at [60, 215] on link "Receipts" at bounding box center [79, 215] width 158 height 27
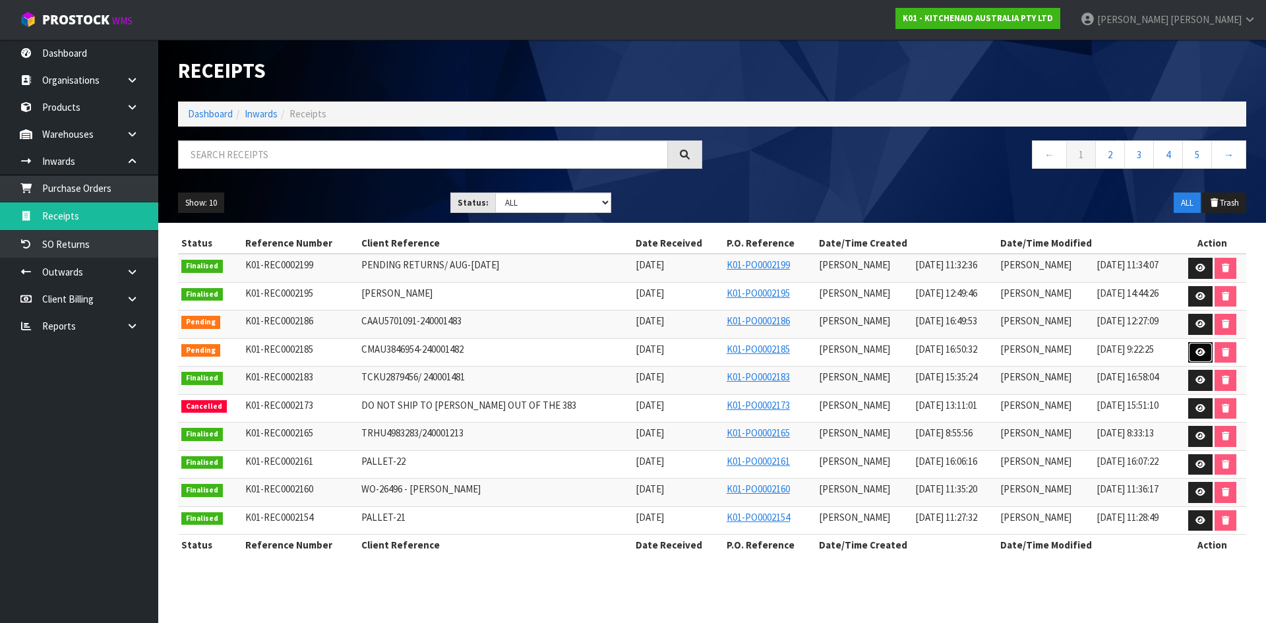
click at [1208, 350] on link at bounding box center [1201, 352] width 24 height 21
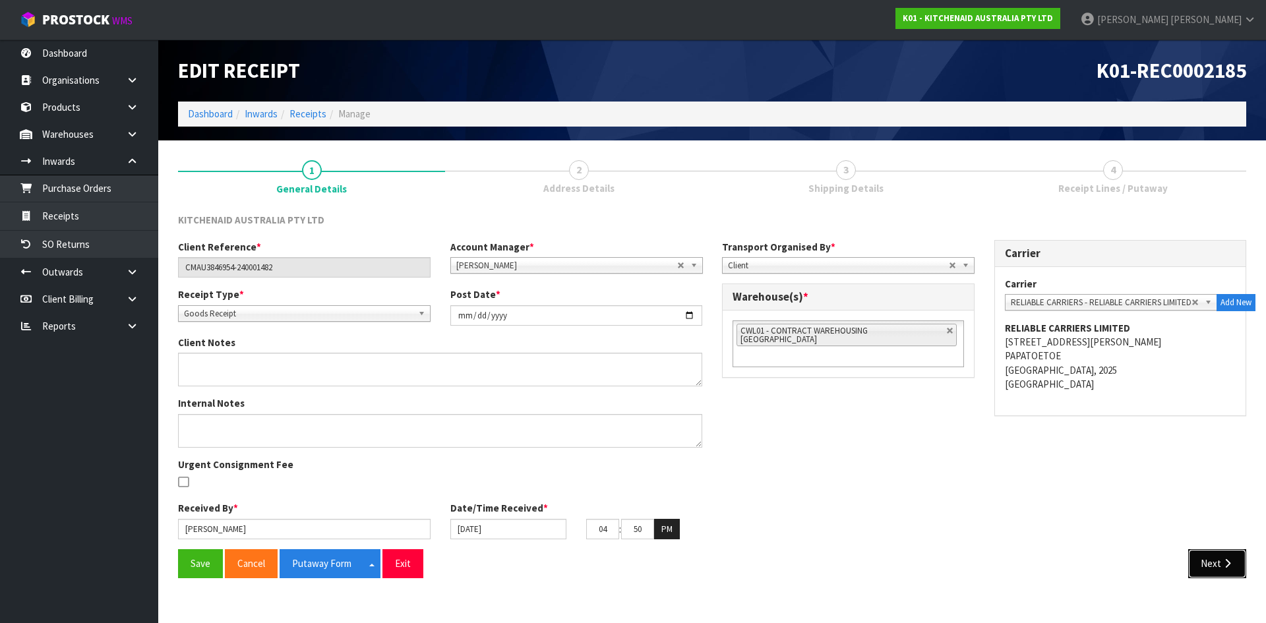
click at [1208, 571] on button "Next" at bounding box center [1218, 563] width 58 height 28
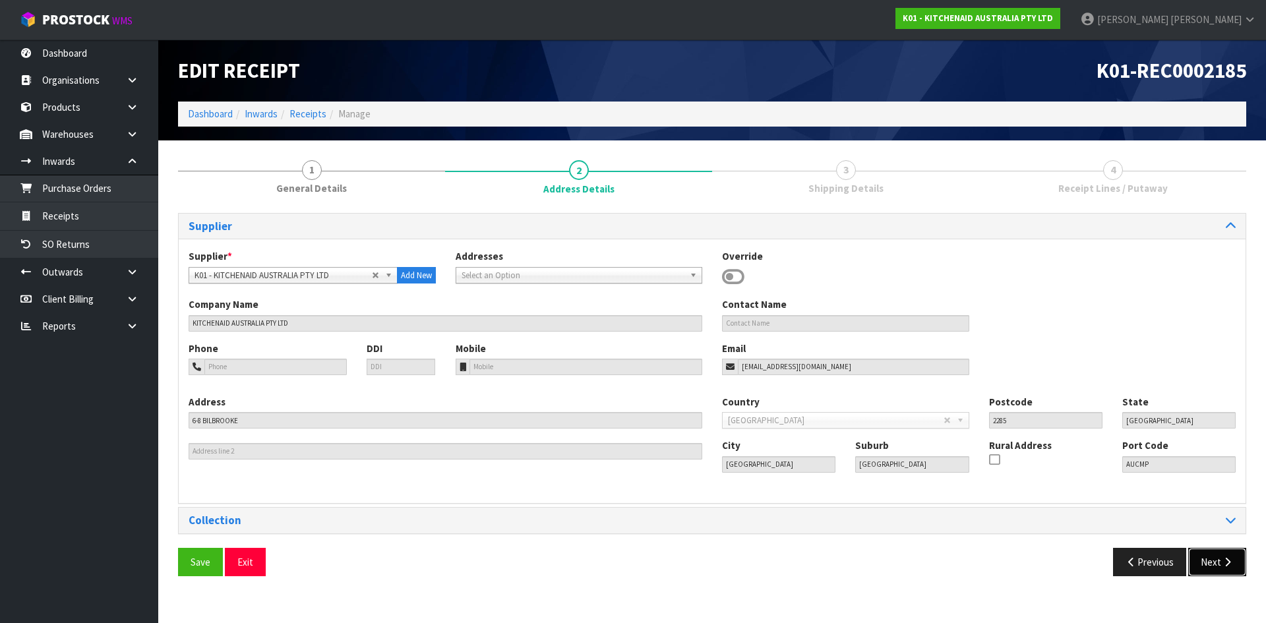
click at [1197, 562] on button "Next" at bounding box center [1218, 562] width 58 height 28
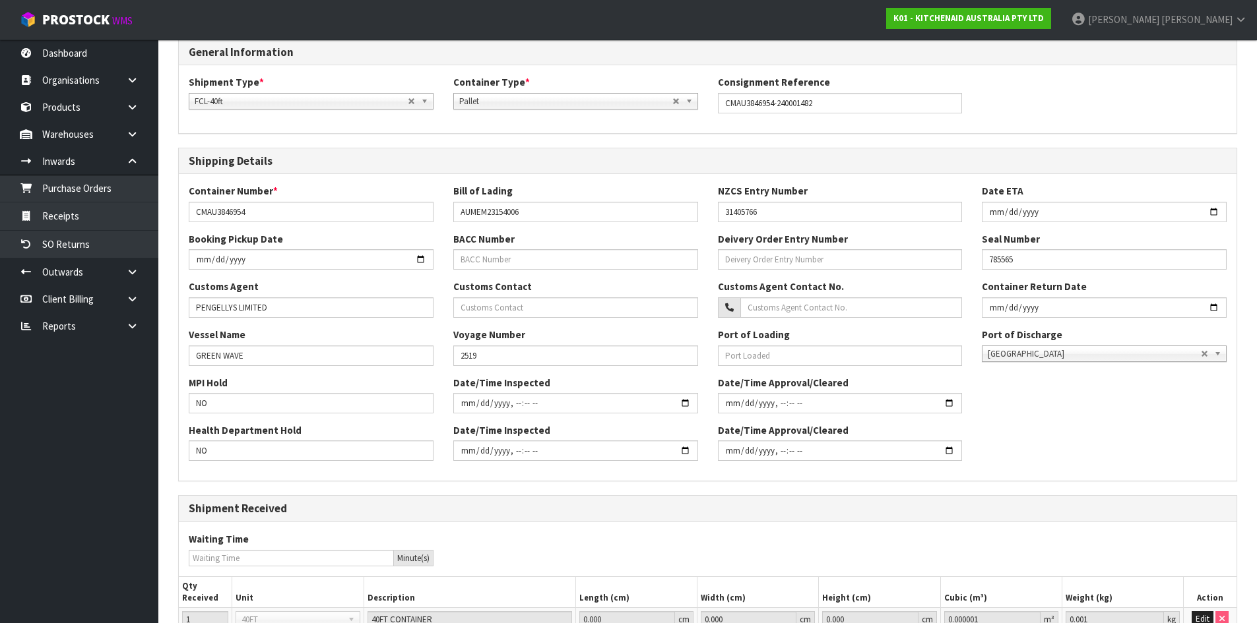
scroll to position [294, 0]
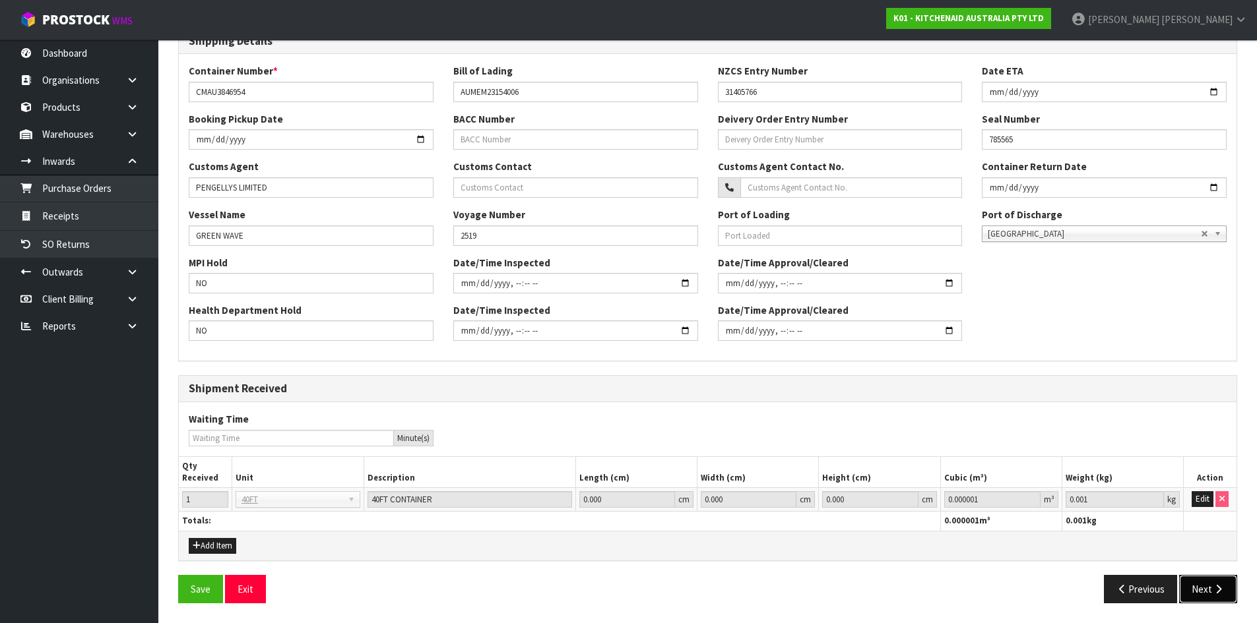
click at [1205, 576] on button "Next" at bounding box center [1208, 589] width 58 height 28
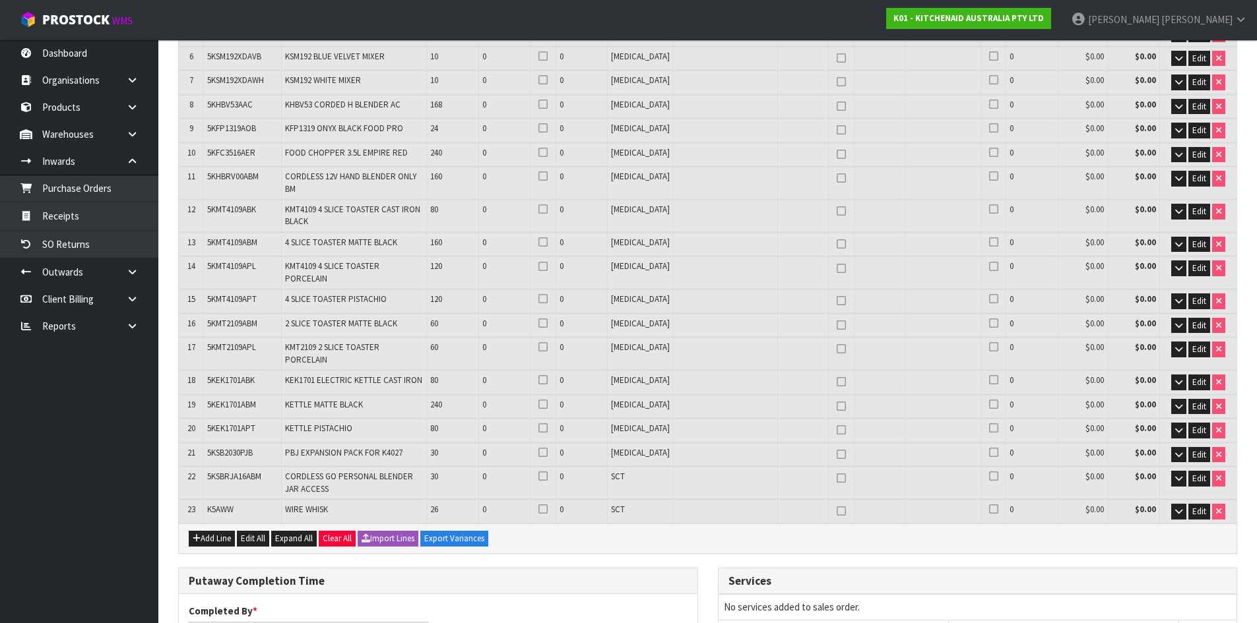
scroll to position [330, 0]
